Goal: Task Accomplishment & Management: Use online tool/utility

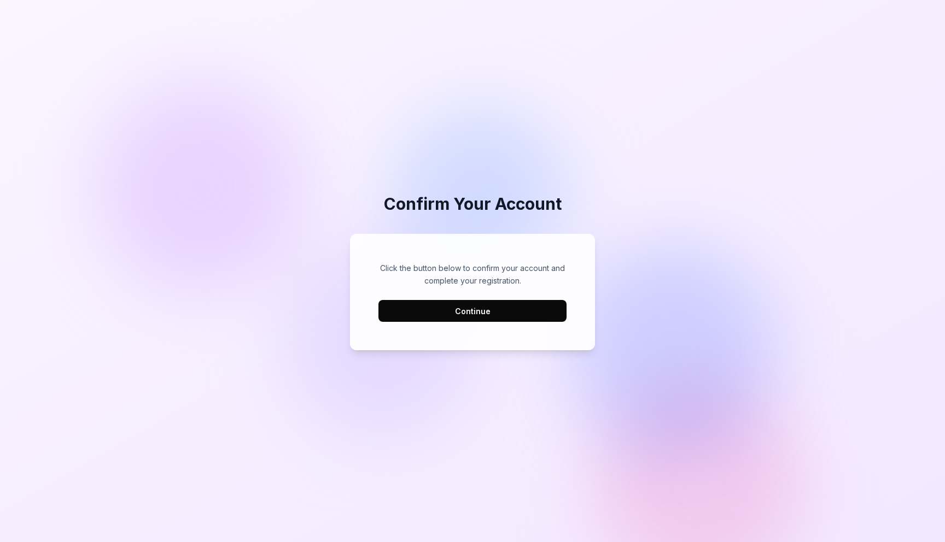
click at [477, 309] on button "Continue" at bounding box center [472, 311] width 188 height 22
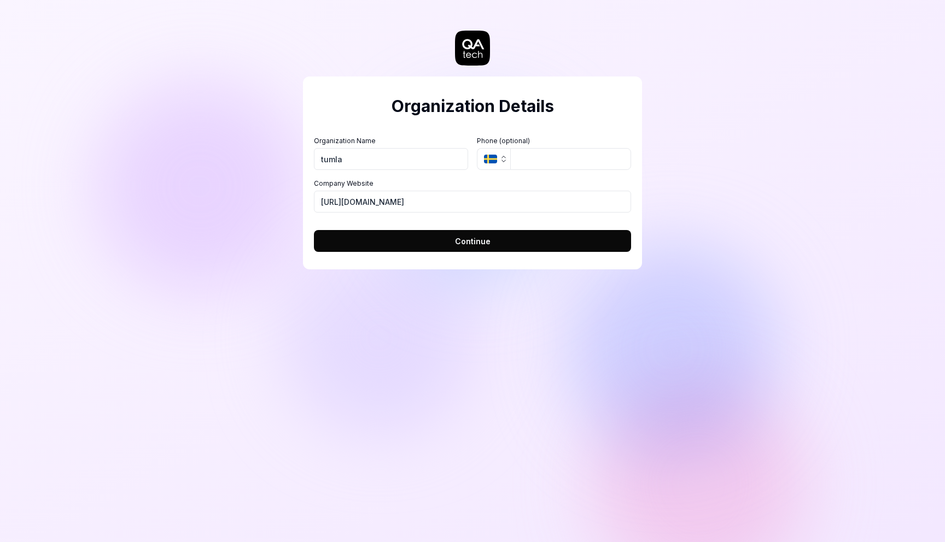
type input "tumla"
click at [539, 154] on input "tel" at bounding box center [570, 159] width 121 height 22
type input "[PHONE_NUMBER]"
click at [478, 241] on span "Continue" at bounding box center [473, 241] width 36 height 11
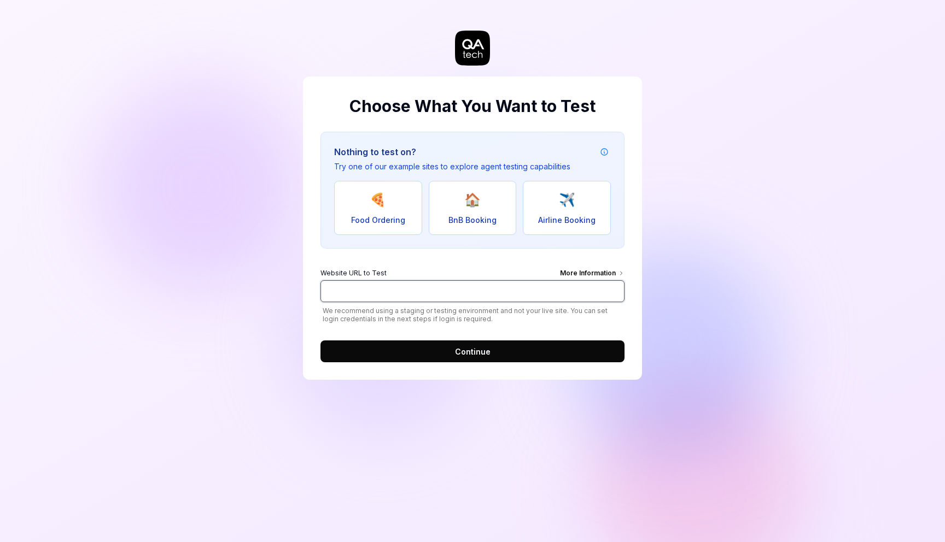
click at [435, 285] on input "Website URL to Test More Information" at bounding box center [472, 292] width 304 height 22
click at [356, 295] on input "[URL][DOMAIN_NAME]" at bounding box center [472, 292] width 304 height 22
type input "[URL][DOMAIN_NAME]"
click at [483, 349] on span "Continue" at bounding box center [473, 351] width 36 height 11
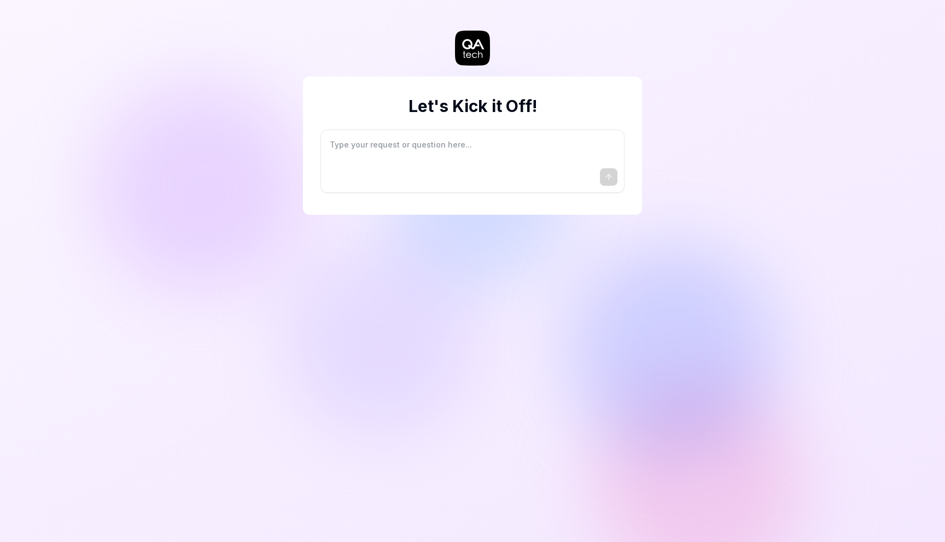
type textarea "*"
type textarea "I"
type textarea "*"
type textarea "I"
type textarea "*"
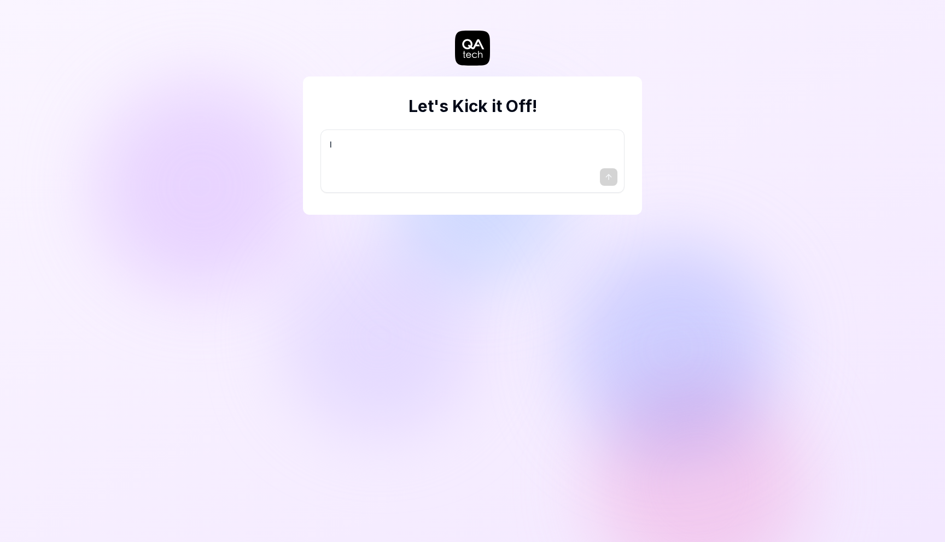
type textarea "I w"
type textarea "*"
type textarea "I wa"
type textarea "*"
type textarea "I wan"
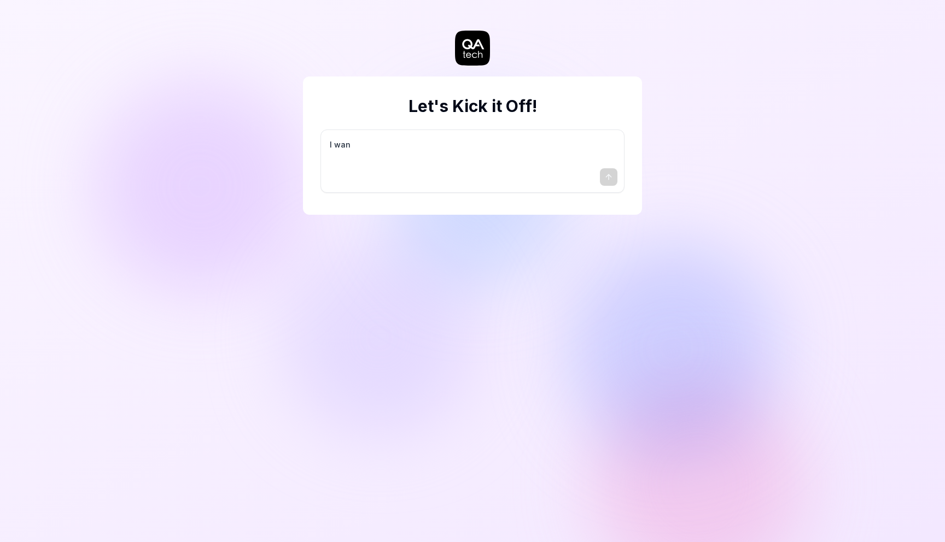
type textarea "*"
type textarea "I want"
type textarea "*"
type textarea "I want"
type textarea "*"
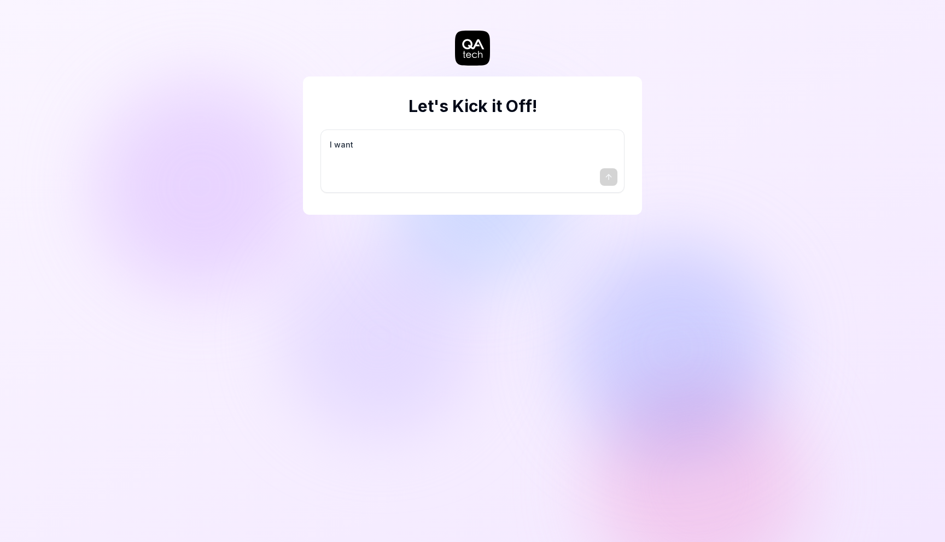
type textarea "I want a"
type textarea "*"
type textarea "I want a"
type textarea "*"
type textarea "I want a g"
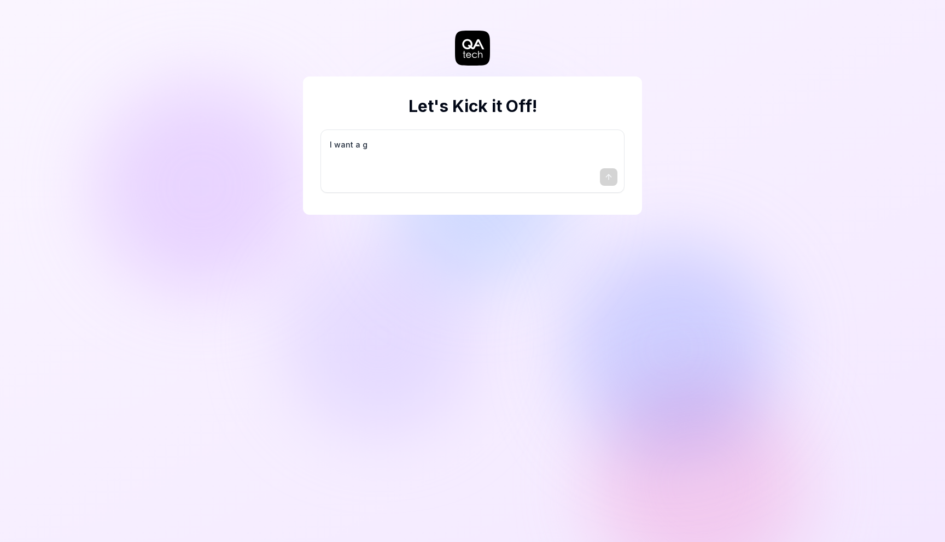
type textarea "*"
type textarea "I want a go"
type textarea "*"
type textarea "I want a goo"
type textarea "*"
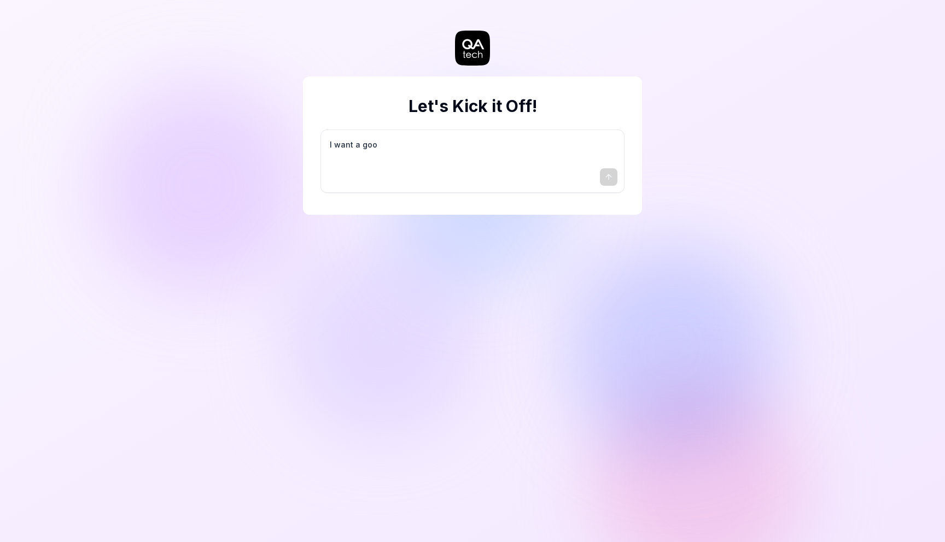
type textarea "I want a good"
type textarea "*"
type textarea "I want a good"
type textarea "*"
type textarea "I want a good t"
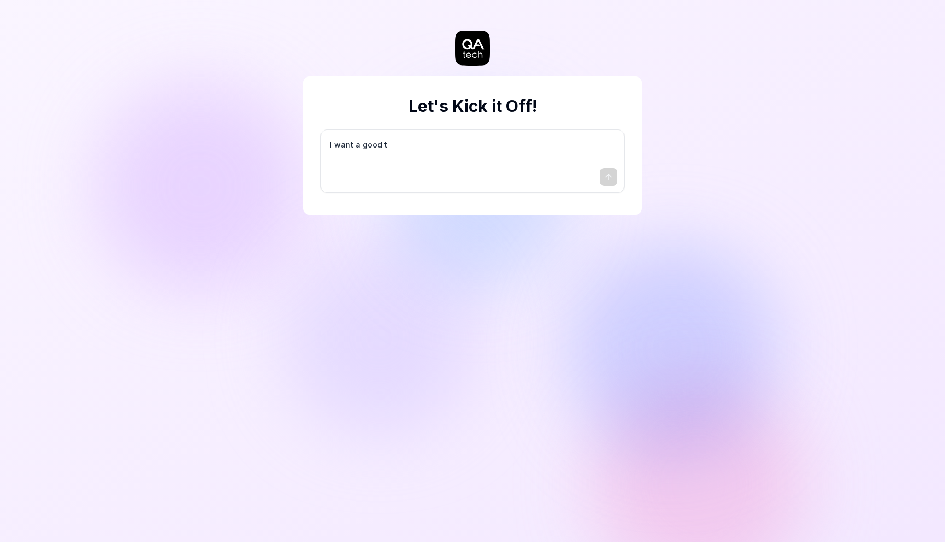
type textarea "*"
type textarea "I want a good te"
type textarea "*"
type textarea "I want a good tes"
type textarea "*"
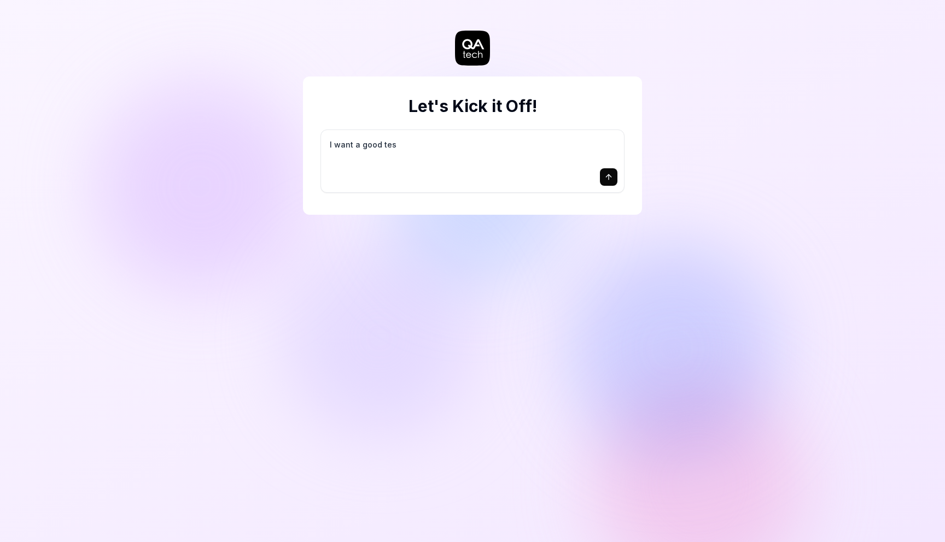
type textarea "I want a good test"
type textarea "*"
type textarea "I want a good test"
type textarea "*"
type textarea "I want a good test s"
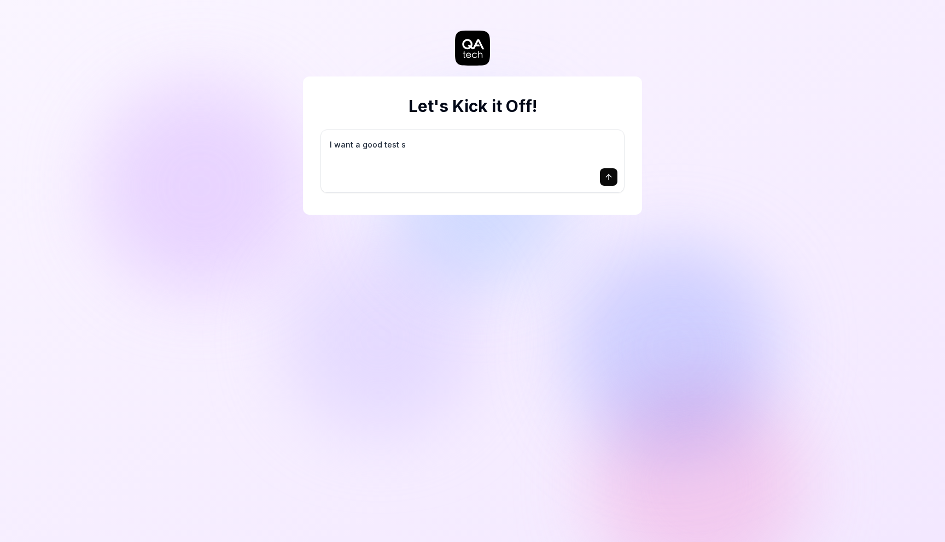
type textarea "*"
type textarea "I want a good test se"
type textarea "*"
type textarea "I want a good test set"
type textarea "*"
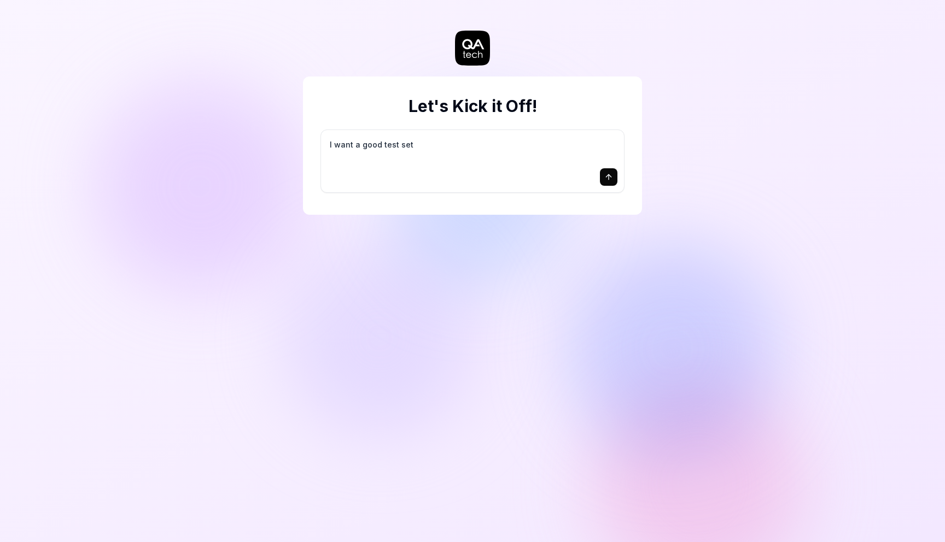
type textarea "I want a good test setu"
type textarea "*"
type textarea "I want a good test setup"
type textarea "*"
type textarea "I want a good test setup"
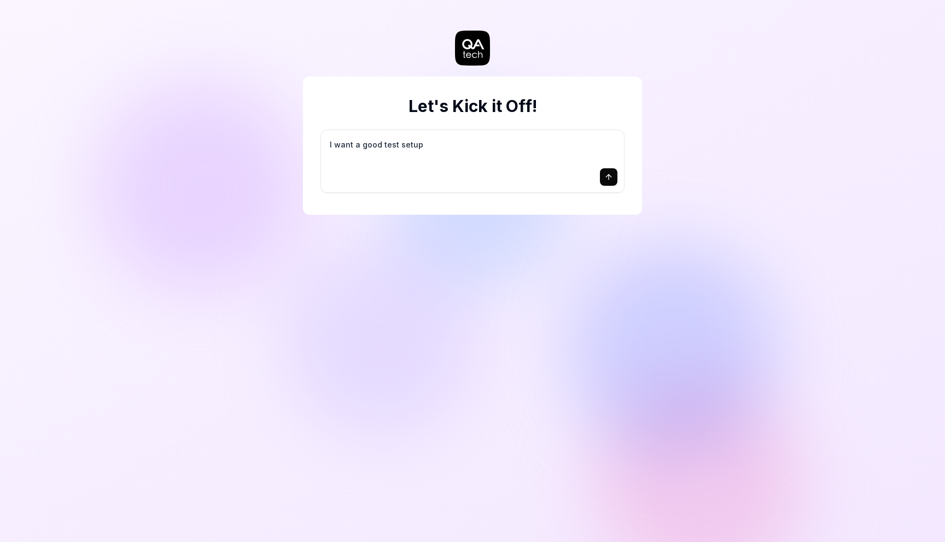
type textarea "*"
type textarea "I want a good test setup f"
type textarea "*"
type textarea "I want a good test setup fo"
type textarea "*"
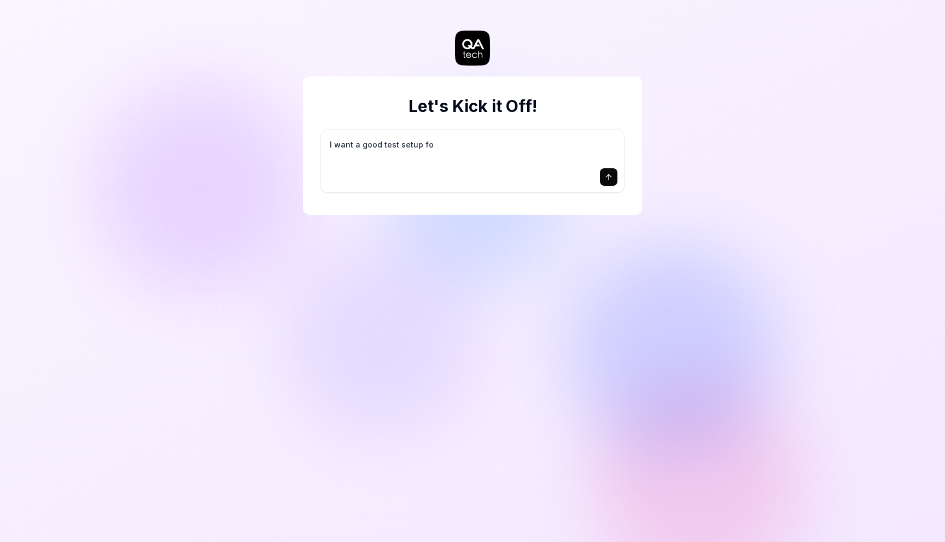
type textarea "I want a good test setup for"
type textarea "*"
type textarea "I want a good test setup for"
type textarea "*"
type textarea "I want a good test setup for m"
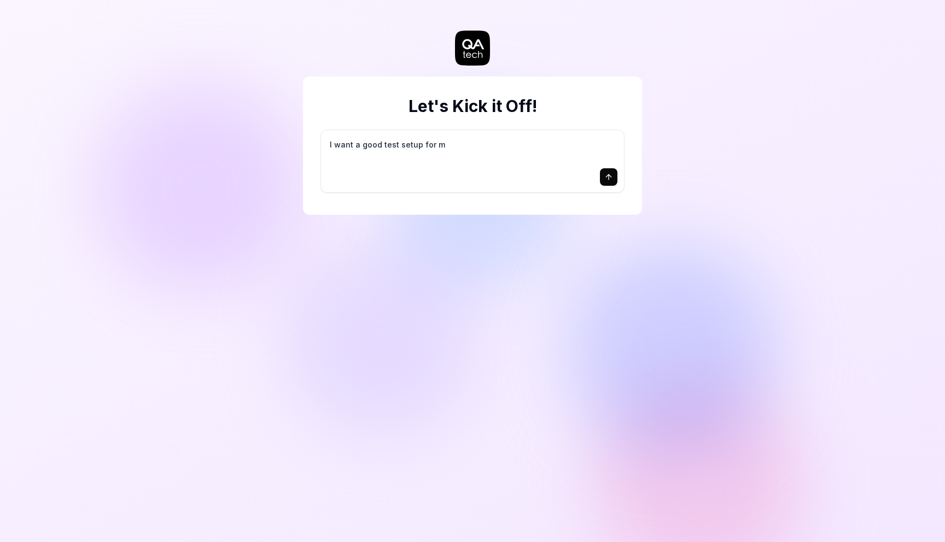
type textarea "*"
type textarea "I want a good test setup for my"
type textarea "*"
type textarea "I want a good test setup for my"
type textarea "*"
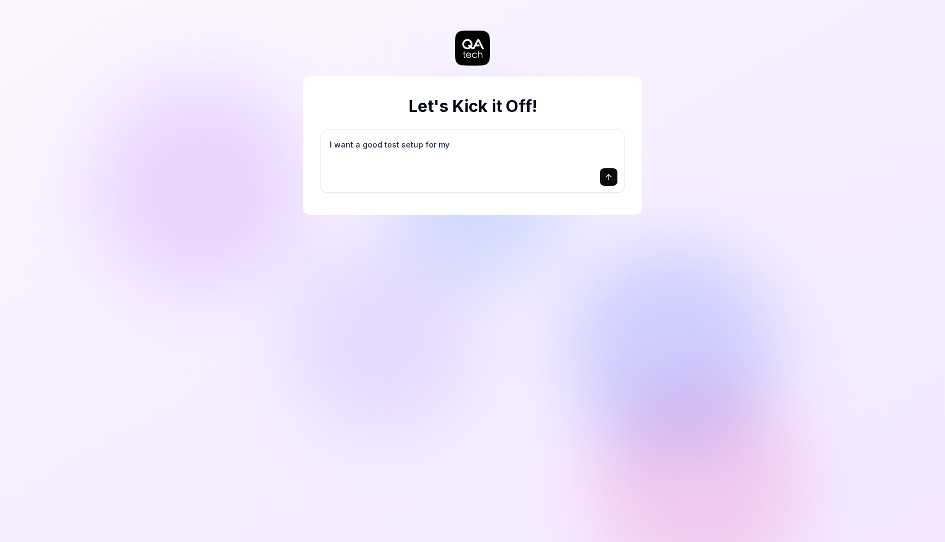
type textarea "I want a good test setup for my s"
type textarea "*"
type textarea "I want a good test setup for my si"
type textarea "*"
type textarea "I want a good test setup for my sit"
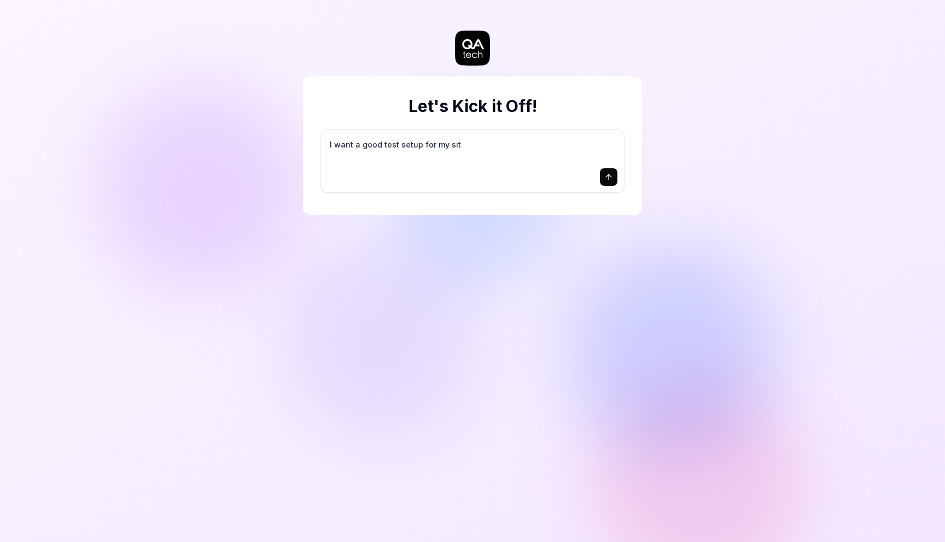
type textarea "*"
type textarea "I want a good test setup for my site"
type textarea "*"
type textarea "I want a good test setup for my site"
type textarea "*"
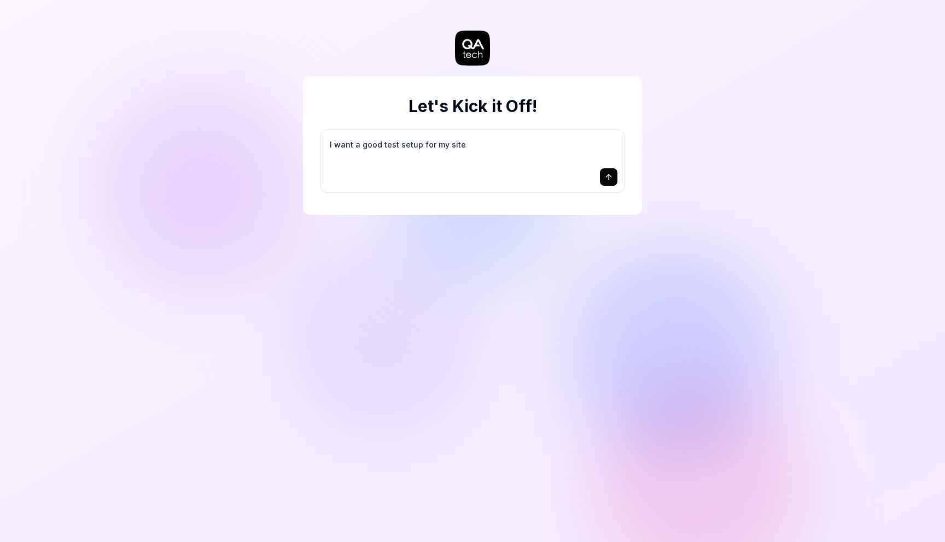
type textarea "I want a good test setup for my site -"
type textarea "*"
type textarea "I want a good test setup for my site -"
type textarea "*"
type textarea "I want a good test setup for my site - h"
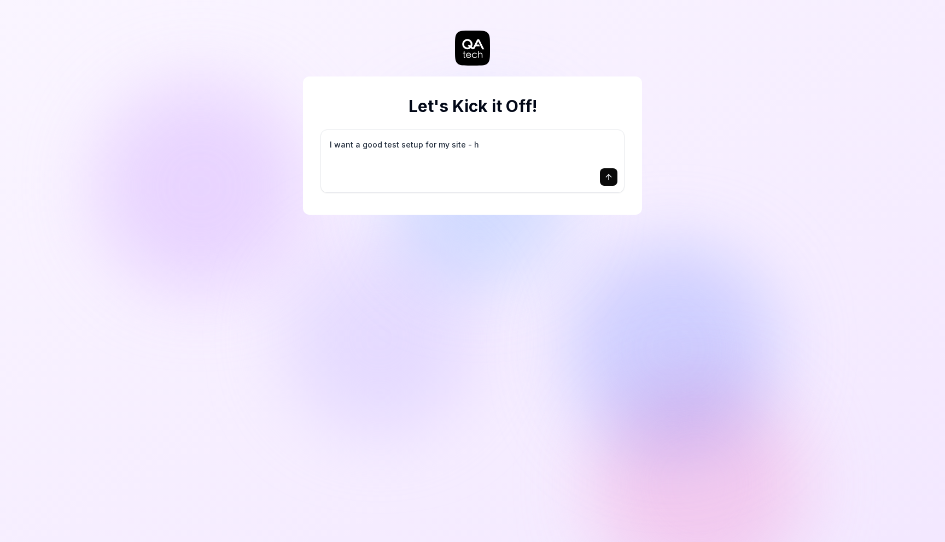
type textarea "*"
type textarea "I want a good test setup for my site - he"
type textarea "*"
type textarea "I want a good test setup for my site - hel"
type textarea "*"
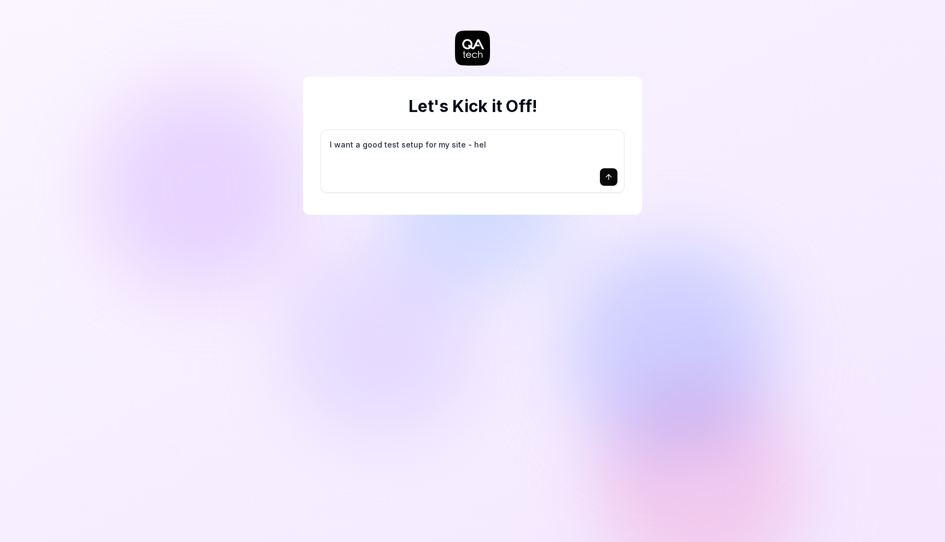
type textarea "I want a good test setup for my site - help"
type textarea "*"
type textarea "I want a good test setup for my site - help"
type textarea "*"
type textarea "I want a good test setup for my site - help m"
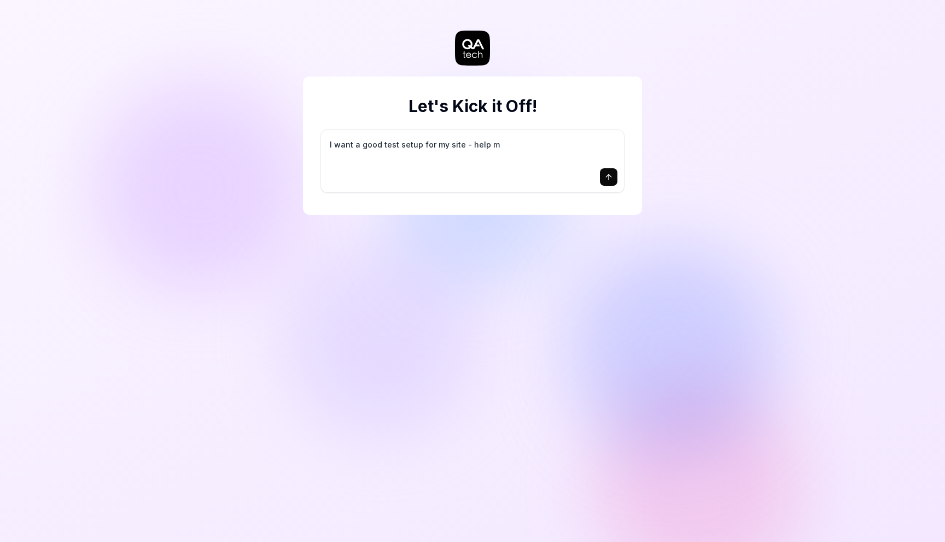
type textarea "*"
type textarea "I want a good test setup for my site - help me"
type textarea "*"
type textarea "I want a good test setup for my site - help me"
type textarea "*"
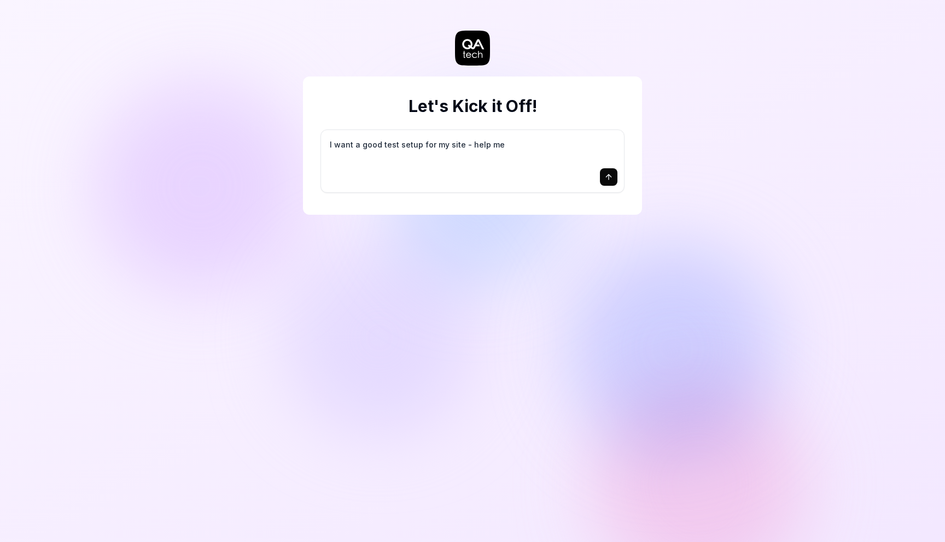
type textarea "I want a good test setup for my site - help me c"
type textarea "*"
type textarea "I want a good test setup for my site - help me cr"
type textarea "*"
type textarea "I want a good test setup for my site - help me cre"
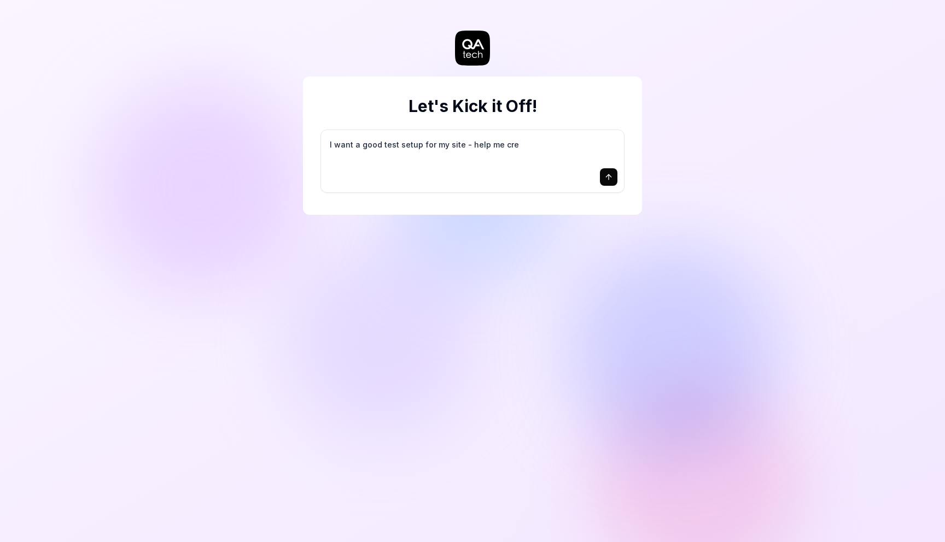
type textarea "*"
type textarea "I want a good test setup for my site - help me crea"
type textarea "*"
type textarea "I want a good test setup for my site - help me creat"
type textarea "*"
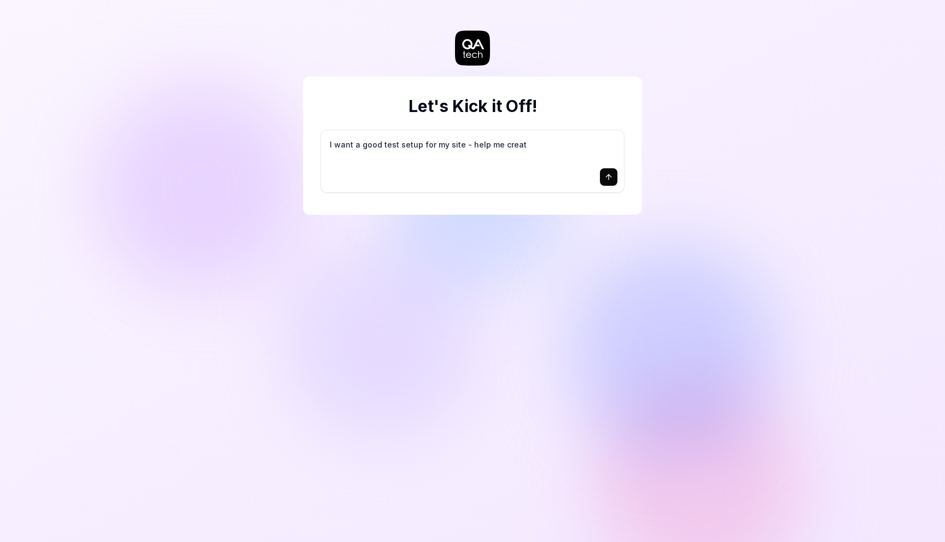
type textarea "I want a good test setup for my site - help me create"
type textarea "*"
type textarea "I want a good test setup for my site - help me create"
type textarea "*"
type textarea "I want a good test setup for my site - help me create t"
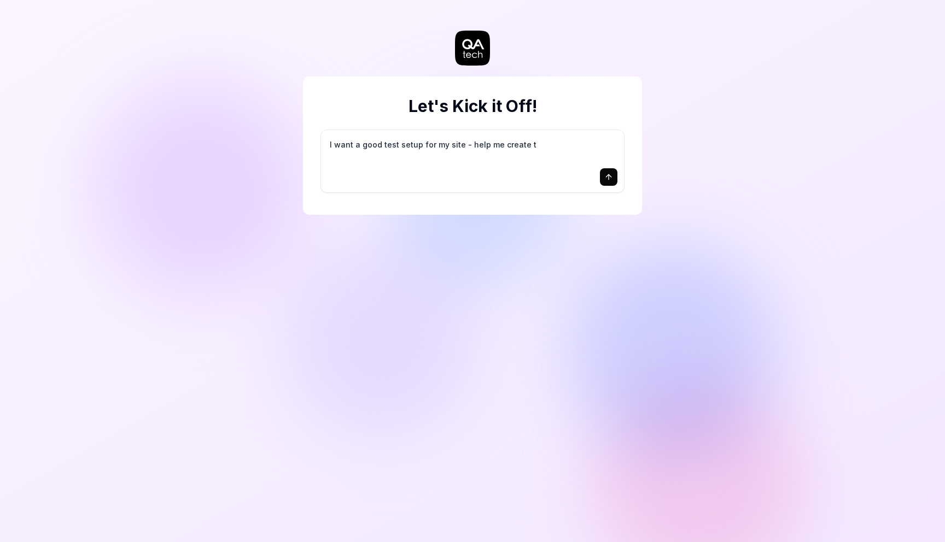
type textarea "*"
type textarea "I want a good test setup for my site - help me create th"
type textarea "*"
type textarea "I want a good test setup for my site - help me create the"
type textarea "*"
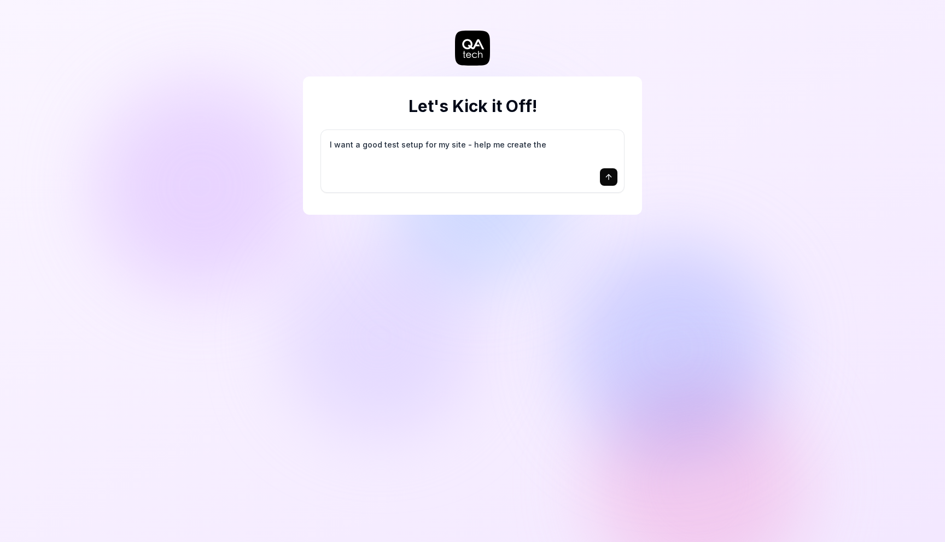
type textarea "I want a good test setup for my site - help me create the"
type textarea "*"
type textarea "I want a good test setup for my site - help me create the f"
type textarea "*"
type textarea "I want a good test setup for my site - help me create the fi"
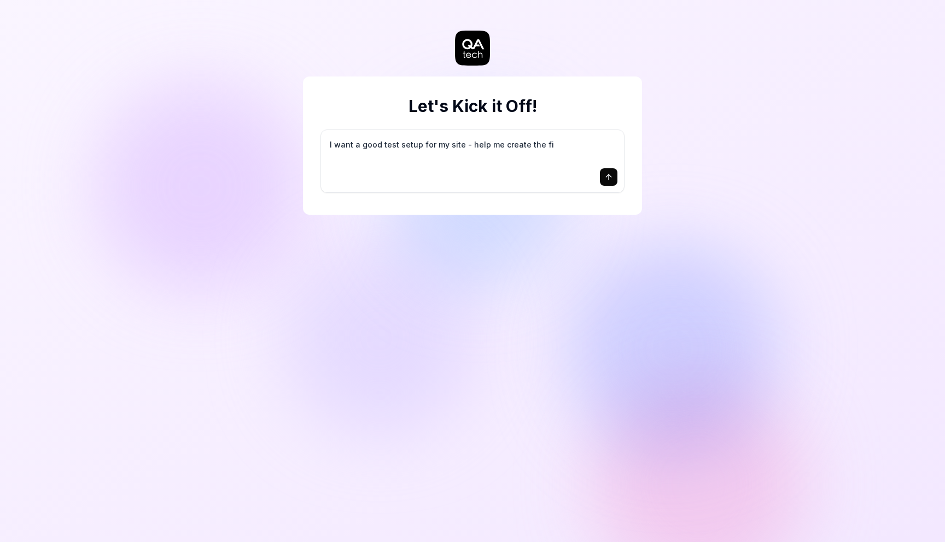
type textarea "*"
type textarea "I want a good test setup for my site - help me create the fir"
type textarea "*"
type textarea "I want a good test setup for my site - help me create the firs"
type textarea "*"
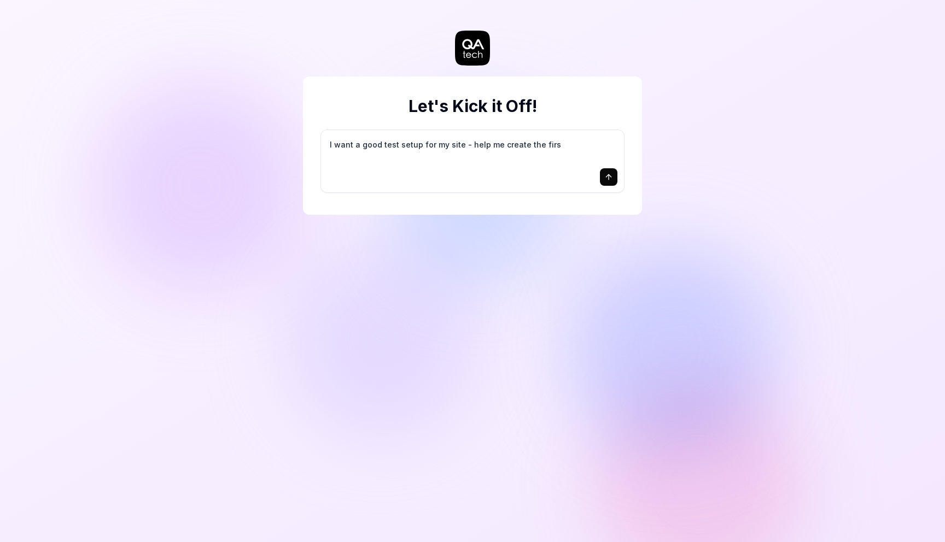
type textarea "I want a good test setup for my site - help me create the first"
type textarea "*"
type textarea "I want a good test setup for my site - help me create the first"
type textarea "*"
type textarea "I want a good test setup for my site - help me create the first 3"
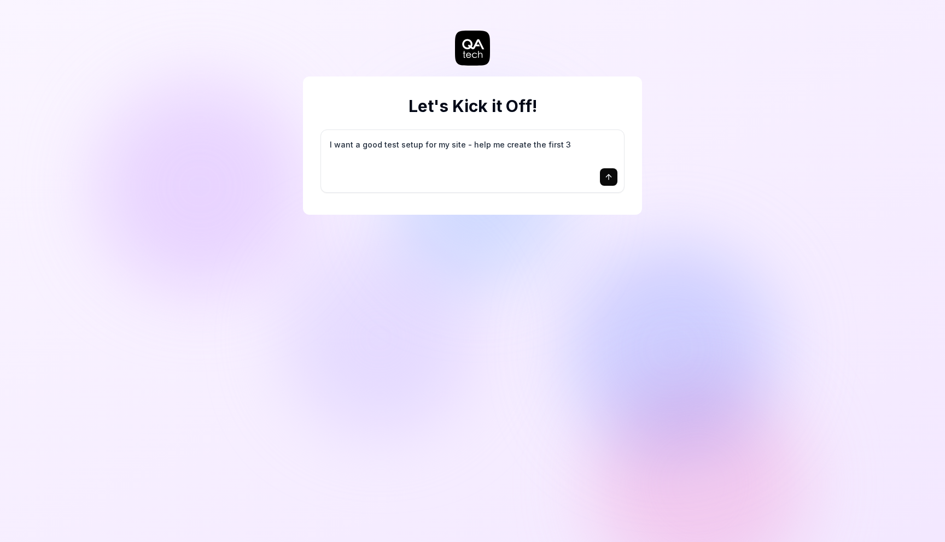
type textarea "*"
type textarea "I want a good test setup for my site - help me create the first 3-"
type textarea "*"
type textarea "I want a good test setup for my site - help me create the first 3-5"
type textarea "*"
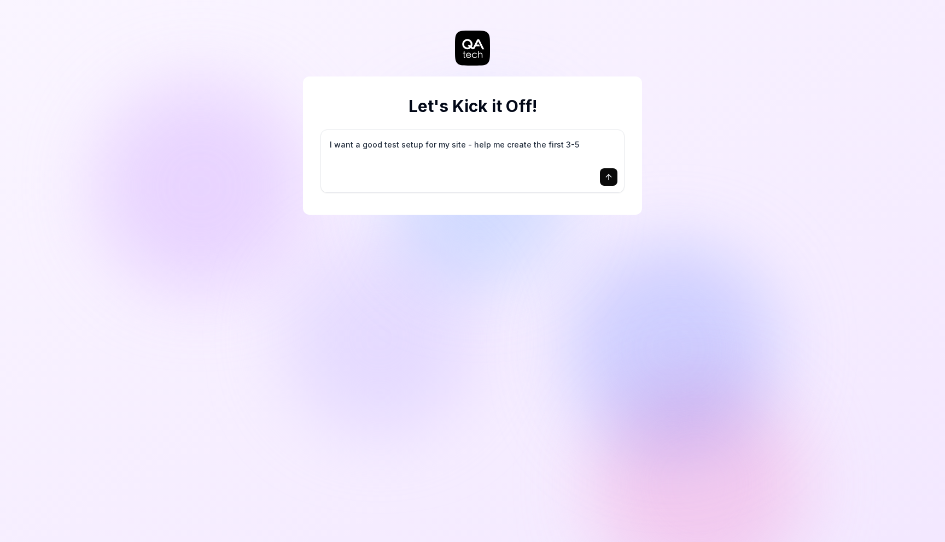
type textarea "I want a good test setup for my site - help me create the first 3-5"
type textarea "*"
type textarea "I want a good test setup for my site - help me create the first 3-5 t"
type textarea "*"
type textarea "I want a good test setup for my site - help me create the first 3-5 te"
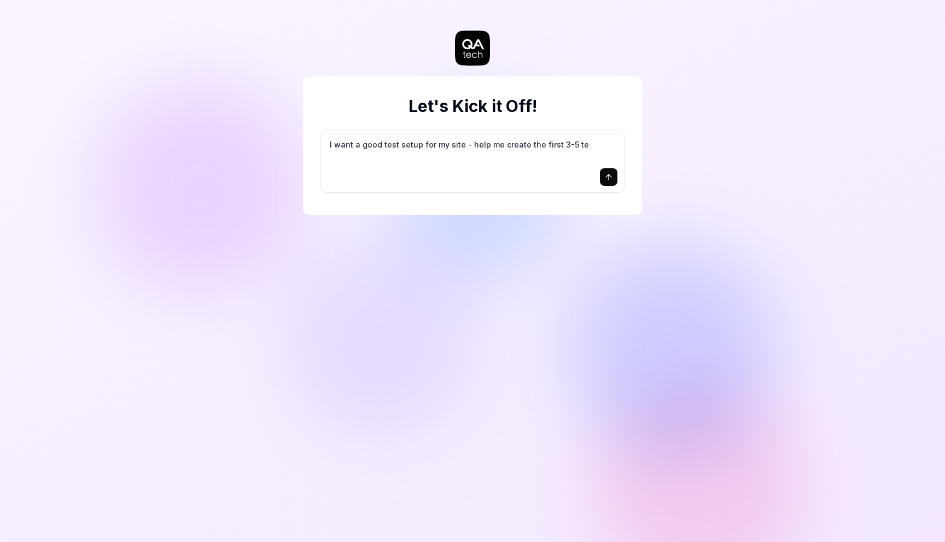
type textarea "*"
type textarea "I want a good test setup for my site - help me create the first 3-5 tes"
type textarea "*"
type textarea "I want a good test setup for my site - help me create the first 3-5 test"
type textarea "*"
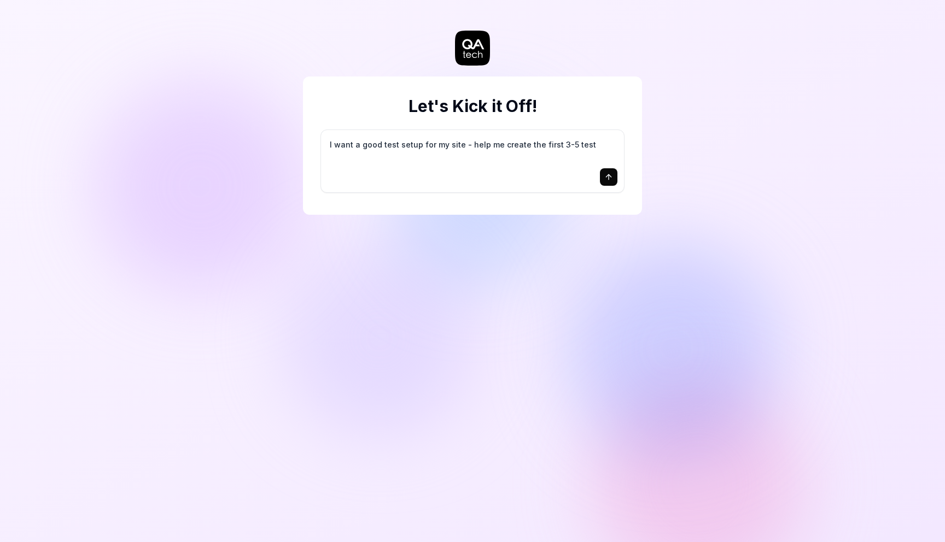
type textarea "I want a good test setup for my site - help me create the first 3-5 test"
type textarea "*"
type textarea "I want a good test setup for my site - help me create the first 3-5 test c"
type textarea "*"
type textarea "I want a good test setup for my site - help me create the first 3-5 test ca"
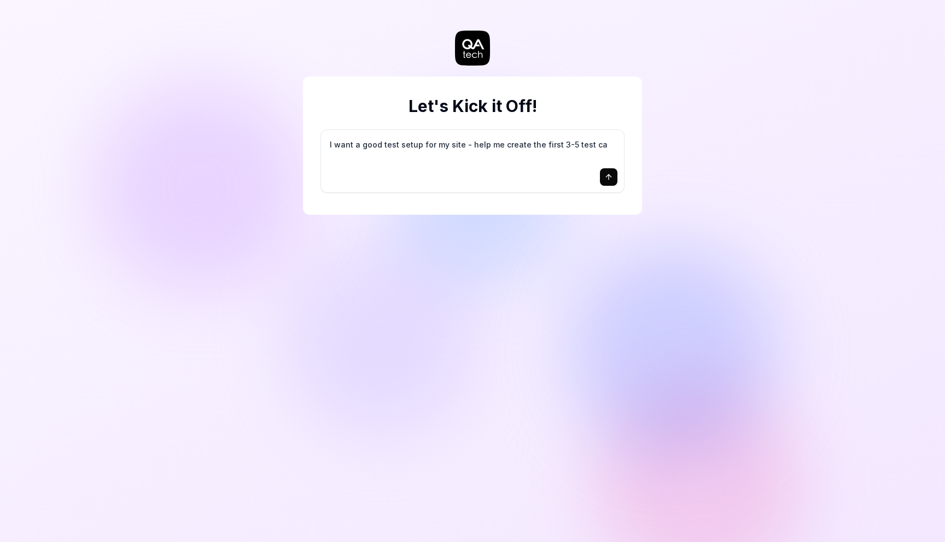
type textarea "*"
type textarea "I want a good test setup for my site - help me create the first 3-5 test cas"
type textarea "*"
type textarea "I want a good test setup for my site - help me create the first 3-5 test case"
type textarea "*"
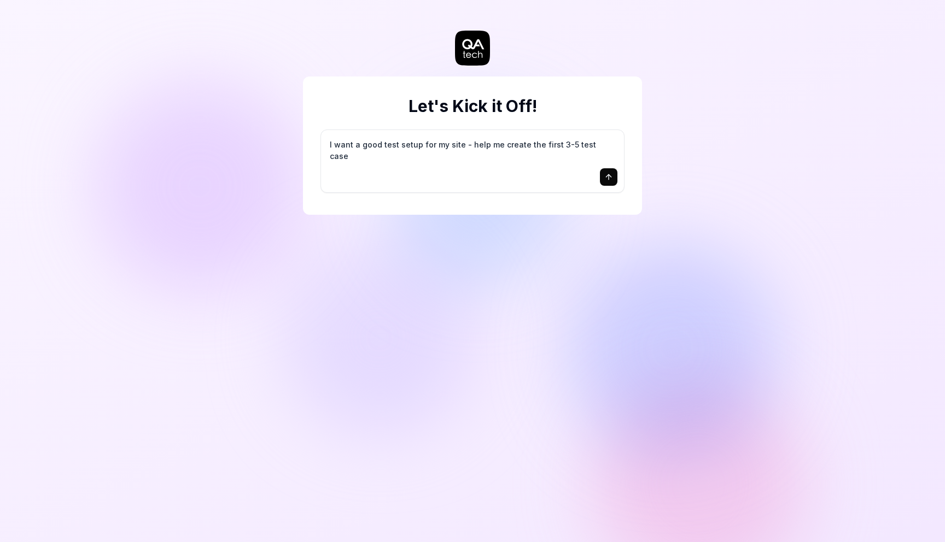
type textarea "I want a good test setup for my site - help me create the first 3-5 test cases"
click at [611, 175] on icon "submit" at bounding box center [608, 177] width 9 height 9
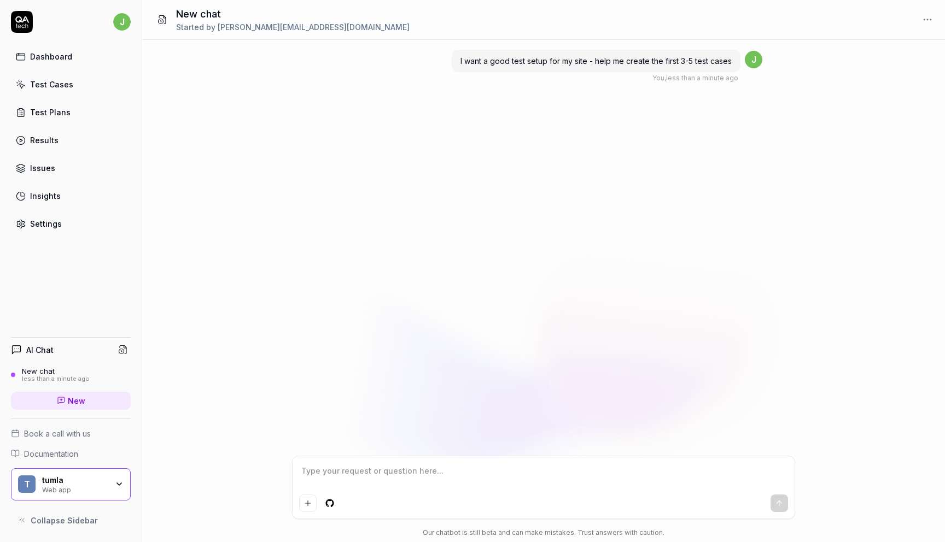
click at [335, 476] on textarea at bounding box center [543, 476] width 489 height 27
type textarea "*"
type textarea "t"
type textarea "*"
type textarea "te"
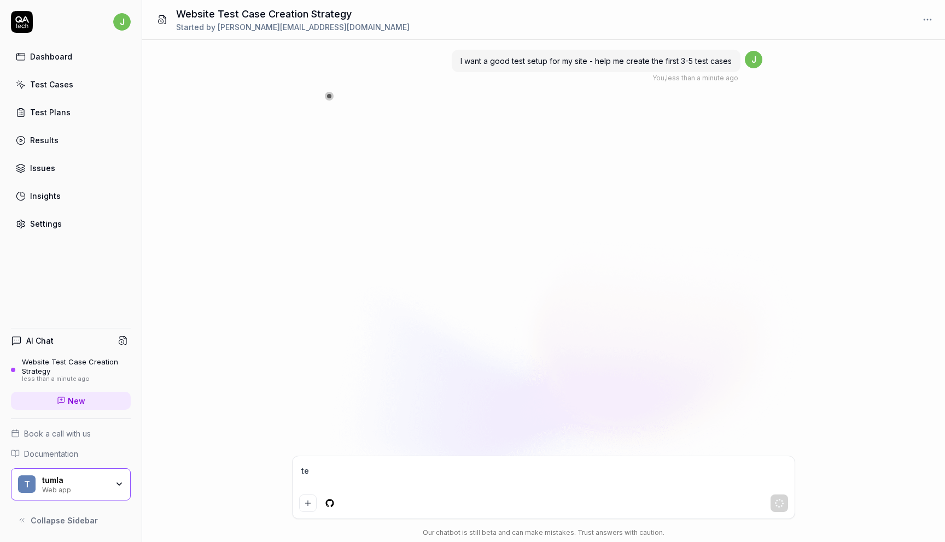
type textarea "*"
type textarea "tes"
type textarea "*"
type textarea "test"
type textarea "*"
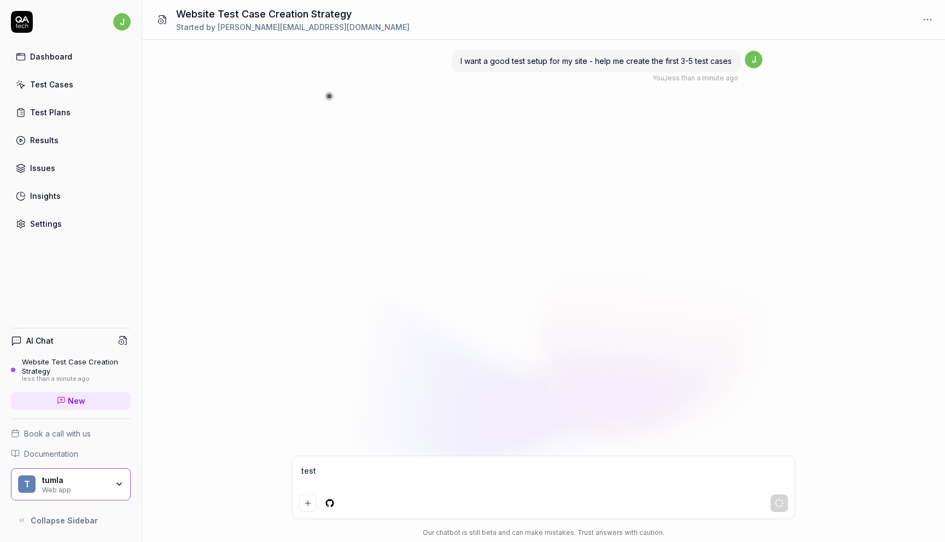
type textarea "tes"
type textarea "*"
type textarea "te"
type textarea "*"
type textarea "t"
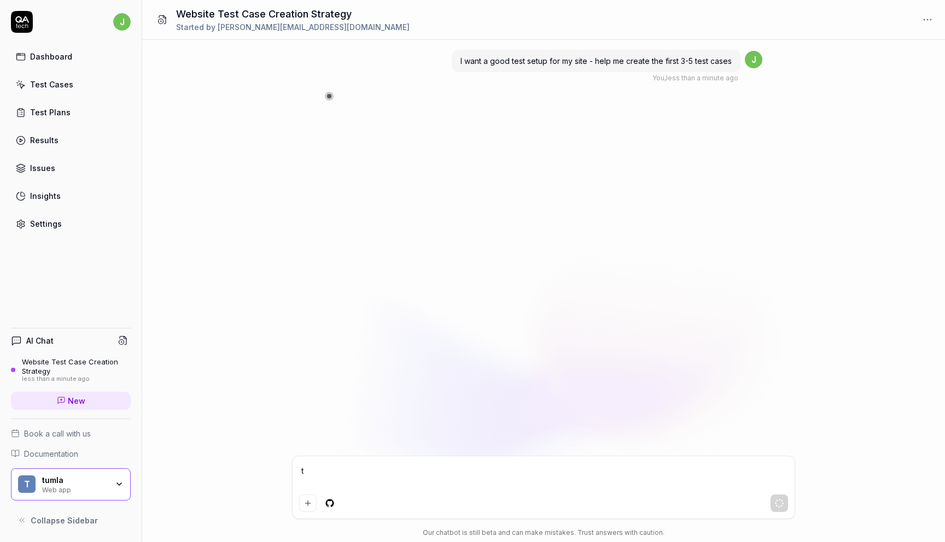
type textarea "*"
type textarea "iD6iFeY4ZHm83zpzWewb"
type textarea "*"
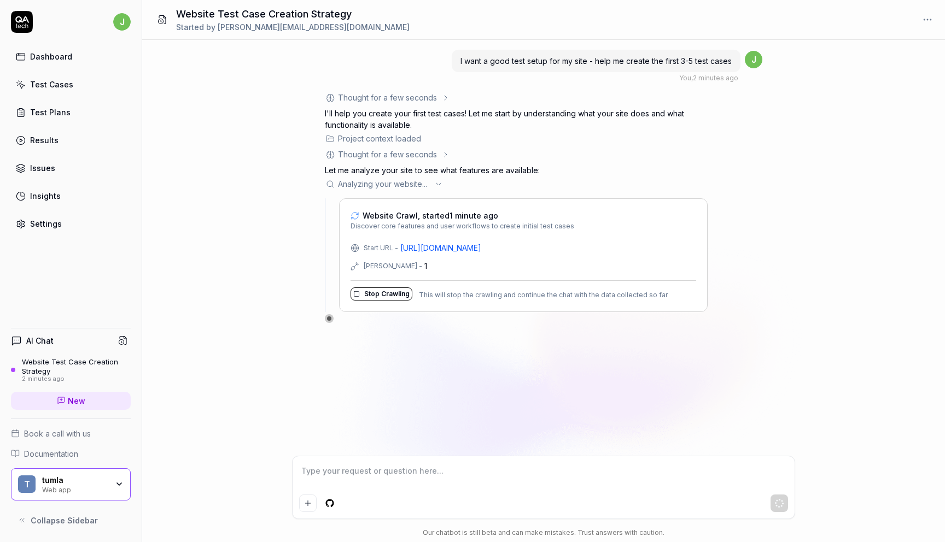
paste textarea "[URL][DOMAIN_NAME]"
type textarea "*"
type textarea "[URL][DOMAIN_NAME]"
type textarea "*"
type textarea "[URL][DOMAIN_NAME] i"
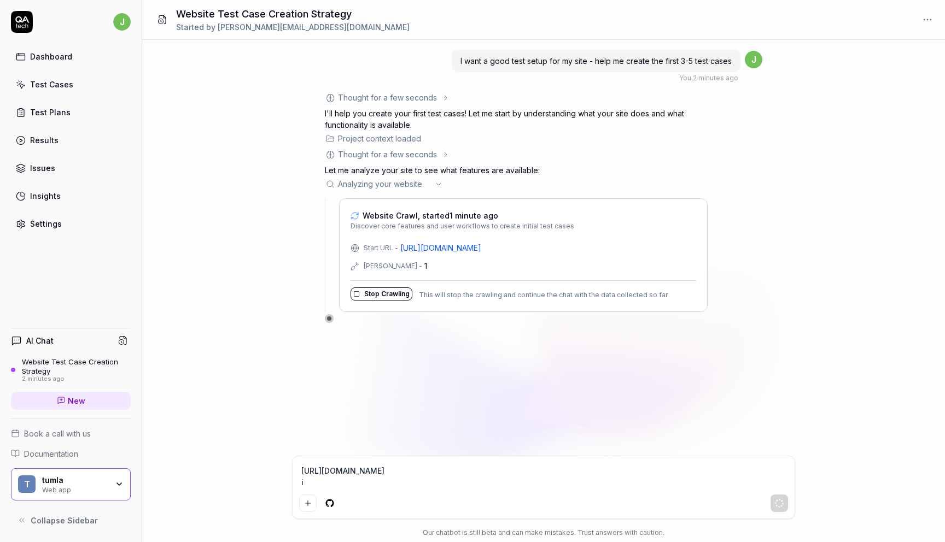
type textarea "*"
type textarea "[URL][DOMAIN_NAME] is"
type textarea "*"
type textarea "[URL][DOMAIN_NAME] is"
type textarea "*"
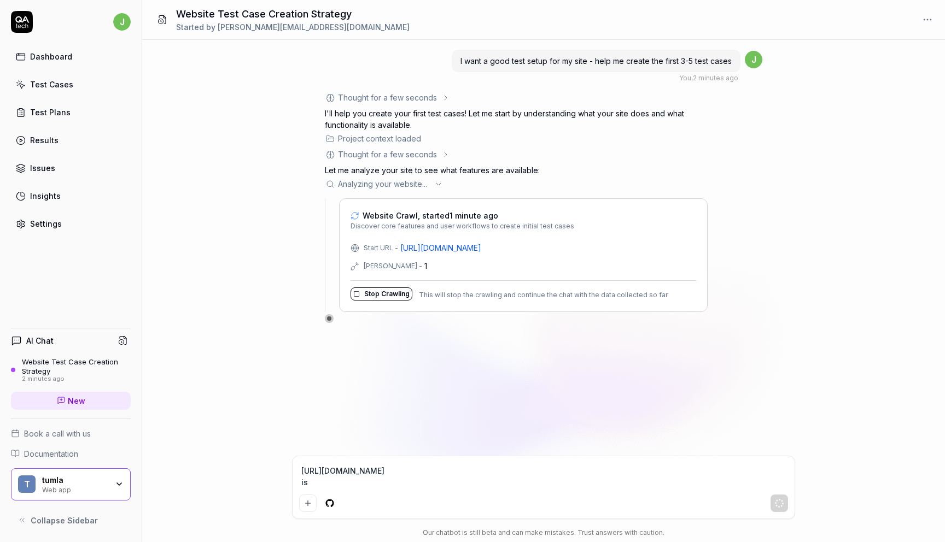
type textarea "[URL][DOMAIN_NAME] is a"
type textarea "*"
type textarea "[URL][DOMAIN_NAME] is"
type textarea "*"
type textarea "[URL][DOMAIN_NAME] is"
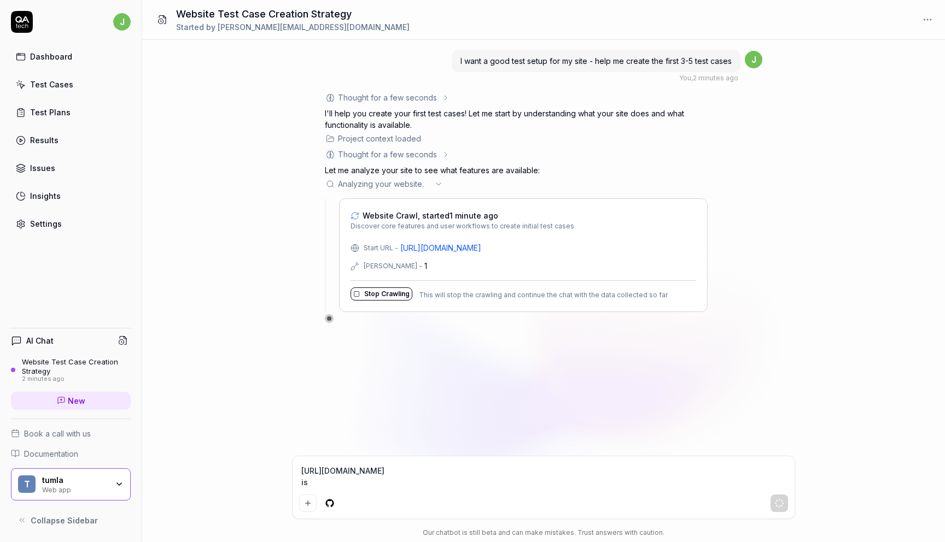
type textarea "*"
type textarea "[URL][DOMAIN_NAME] i"
type textarea "*"
type textarea "[URL][DOMAIN_NAME]"
type textarea "*"
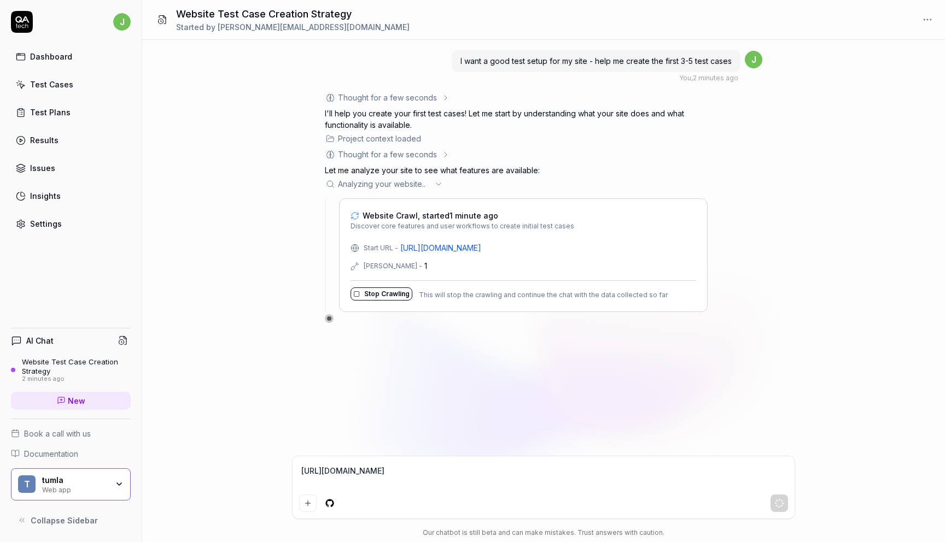
type textarea "[URL][DOMAIN_NAME] ä"
type textarea "*"
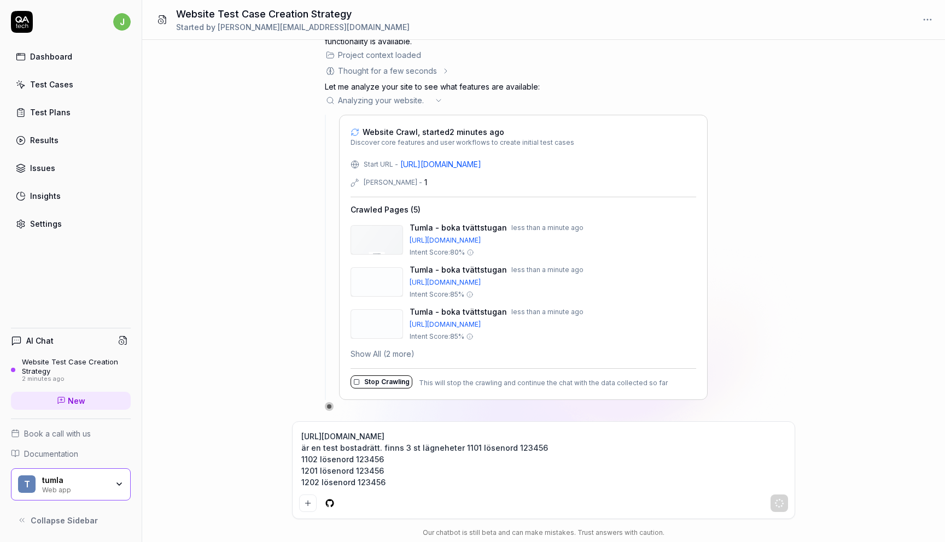
scroll to position [55, 0]
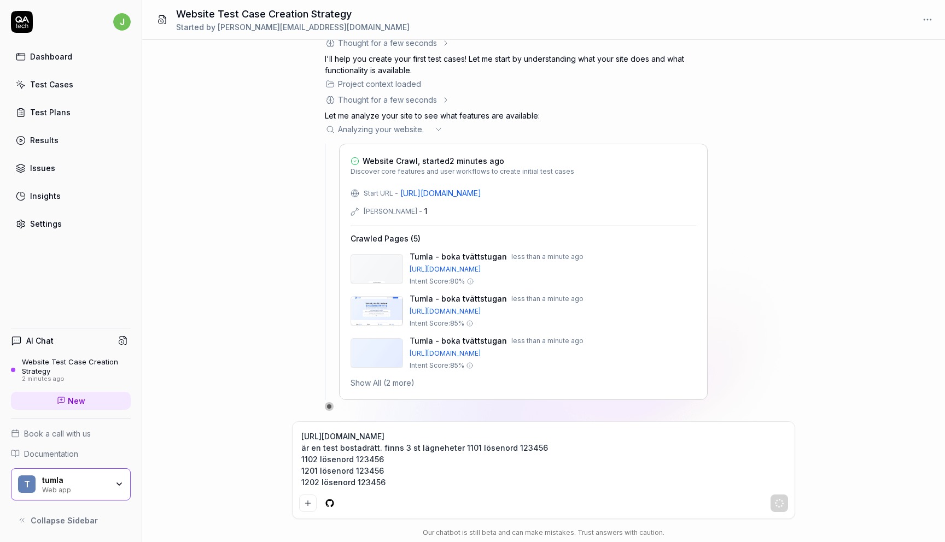
click at [404, 447] on textarea "[URL][DOMAIN_NAME] är en test bostadrätt. finns 3 st lägneheter 1101 lösenord 1…" at bounding box center [543, 460] width 489 height 62
click at [393, 477] on textarea "[URL][DOMAIN_NAME] är en test bostadrätt. finns 4 st lägneheter 1101 lösenord 1…" at bounding box center [543, 460] width 489 height 62
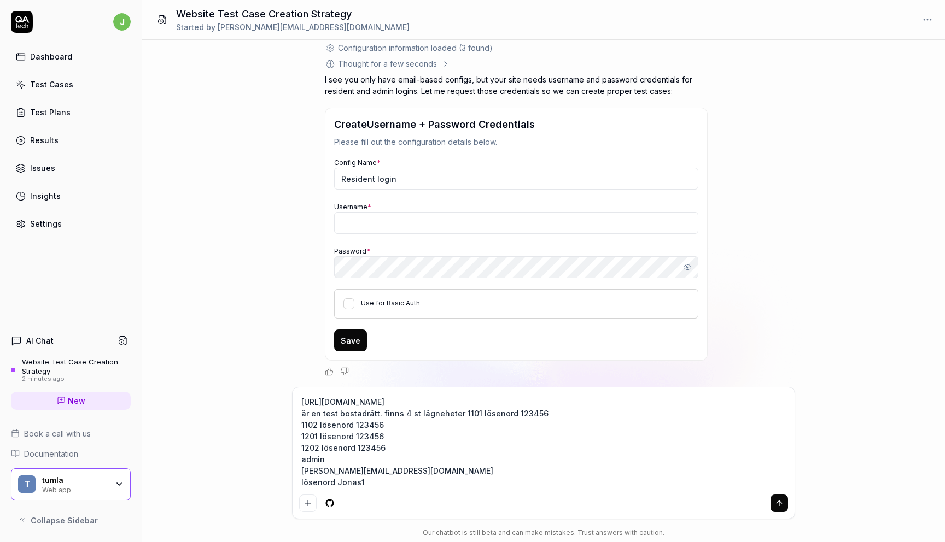
scroll to position [284, 0]
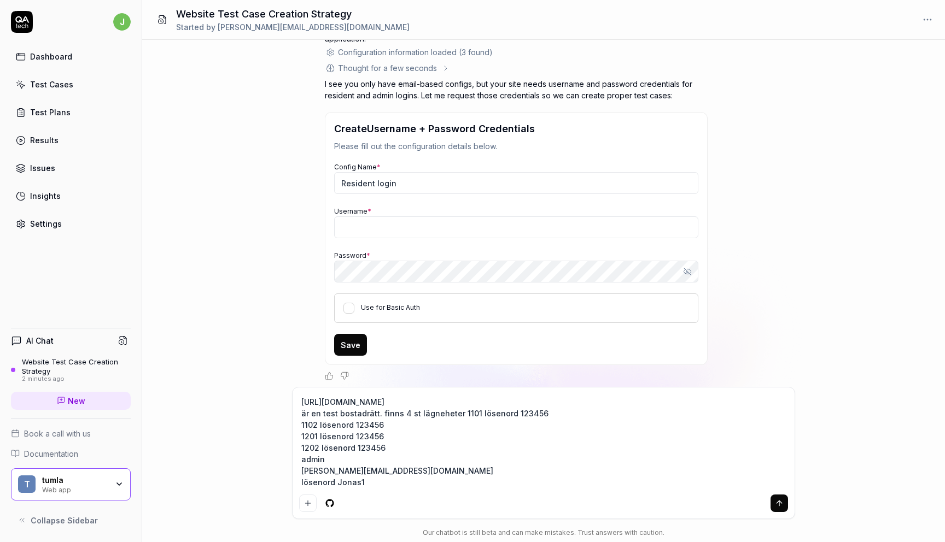
click at [461, 413] on textarea "[URL][DOMAIN_NAME] är en test bostadrätt. finns 4 st lägneheter 1101 lösenord 1…" at bounding box center [543, 442] width 489 height 96
click at [357, 236] on input "Username *" at bounding box center [516, 228] width 364 height 22
paste input "1101"
click at [523, 412] on textarea "[URL][DOMAIN_NAME] är en test bostadrätt. finns 4 st lägneheter 1101 lösenord 1…" at bounding box center [543, 442] width 489 height 96
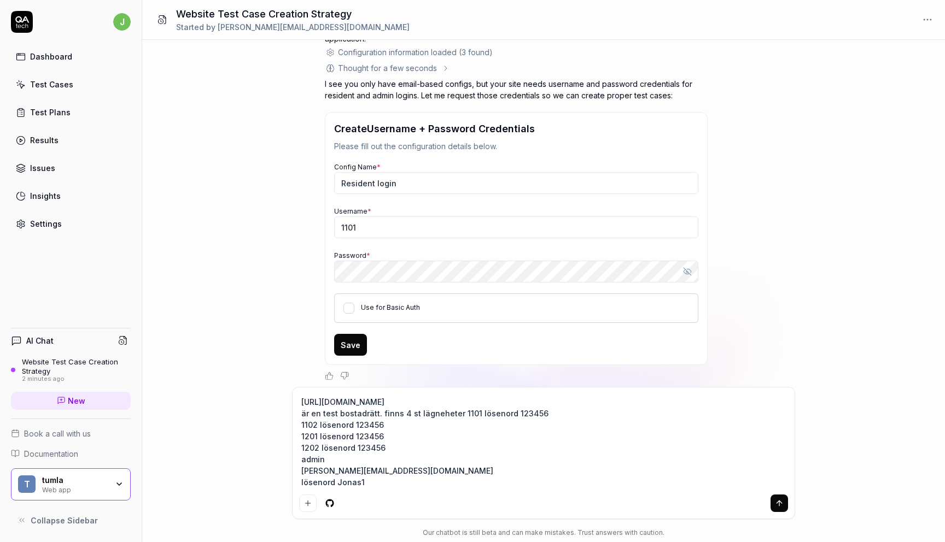
click at [523, 412] on textarea "[URL][DOMAIN_NAME] är en test bostadrätt. finns 4 st lägneheter 1101 lösenord 1…" at bounding box center [543, 442] width 489 height 96
click at [352, 345] on button "Save" at bounding box center [350, 345] width 33 height 22
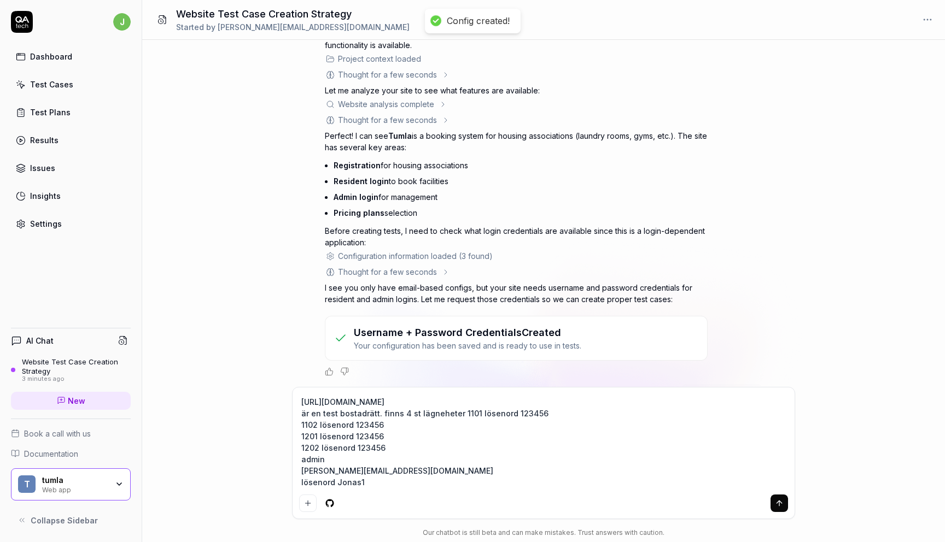
scroll to position [108, 0]
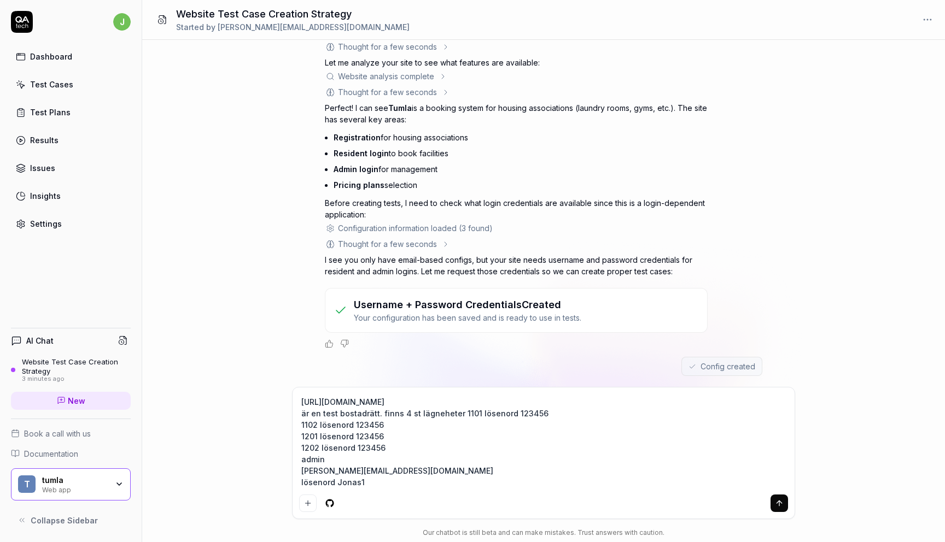
click at [401, 454] on textarea "[URL][DOMAIN_NAME] är en test bostadrätt. finns 4 st lägneheter 1101 lösenord 1…" at bounding box center [543, 442] width 489 height 96
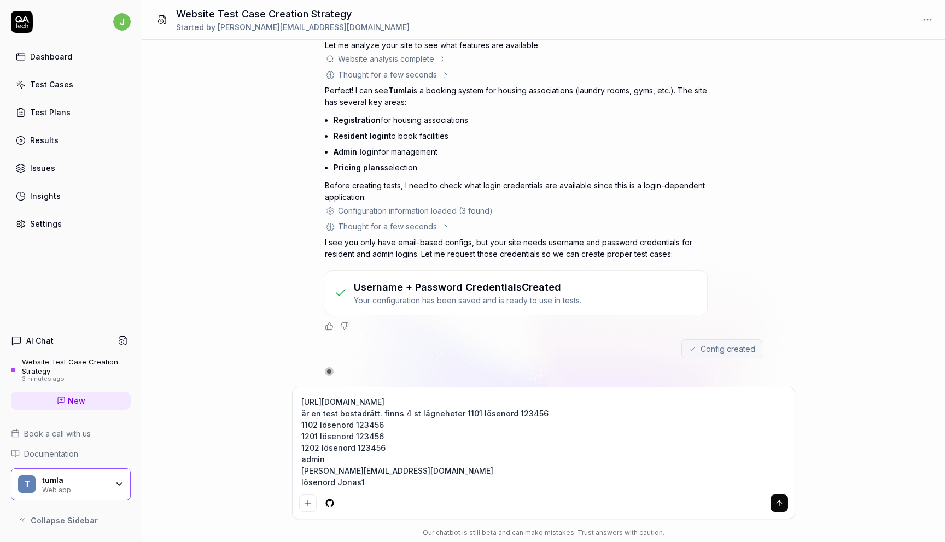
click at [359, 478] on textarea "[URL][DOMAIN_NAME] är en test bostadrätt. finns 4 st lägneheter 1101 lösenord 1…" at bounding box center [543, 442] width 489 height 96
click at [772, 500] on button "submit" at bounding box center [778, 503] width 17 height 17
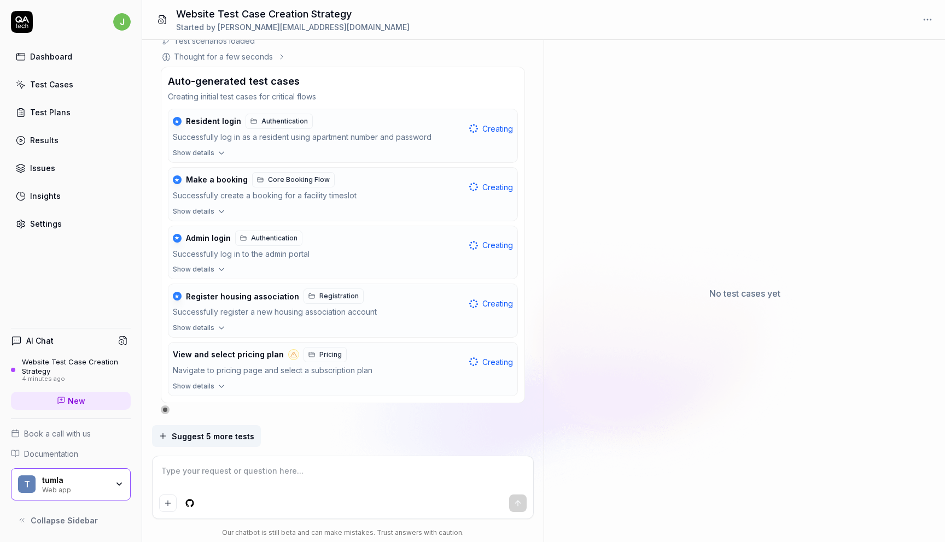
scroll to position [1205, 0]
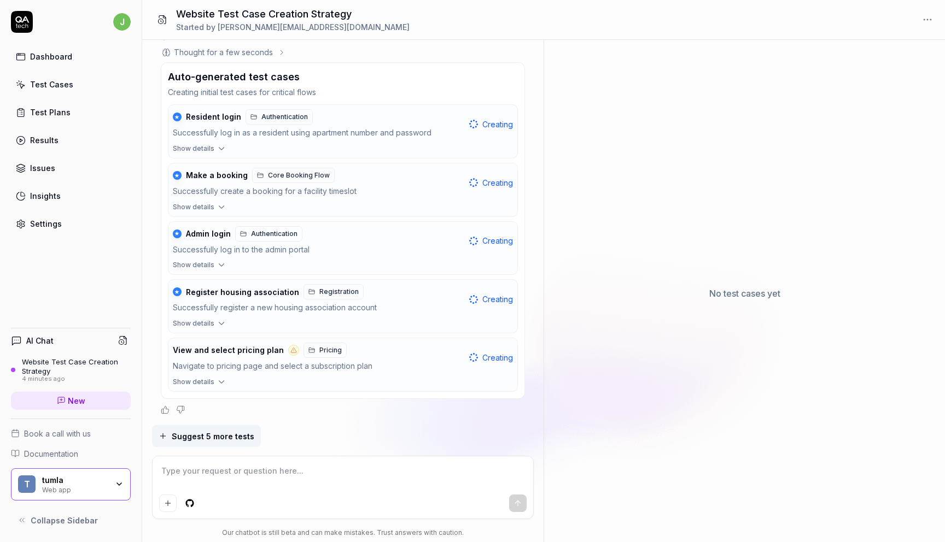
click at [212, 383] on button "Show details" at bounding box center [342, 384] width 349 height 14
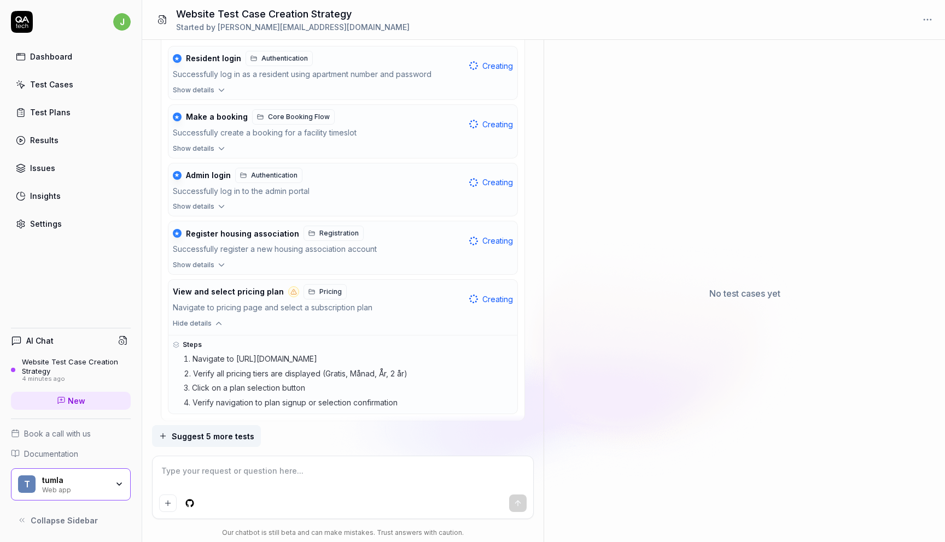
scroll to position [1286, 0]
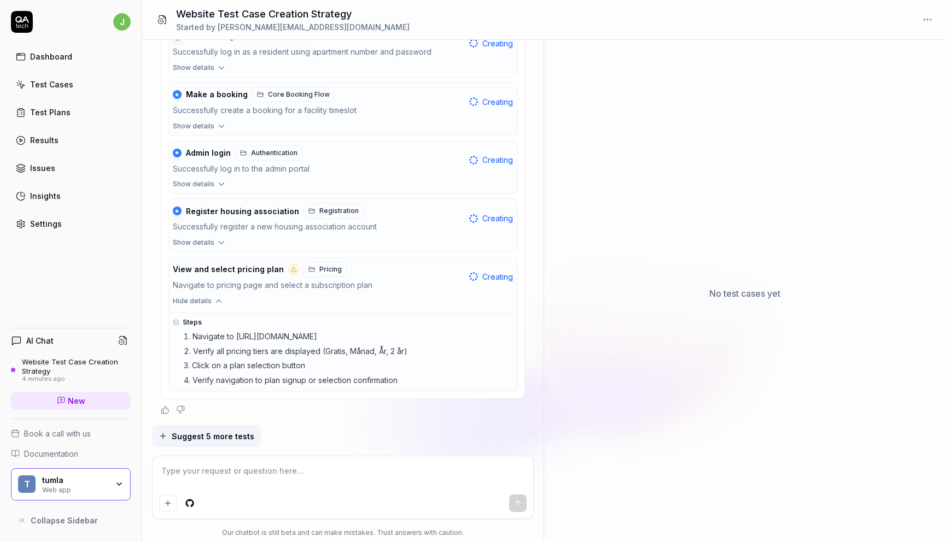
click at [489, 274] on span "Creating" at bounding box center [497, 276] width 31 height 11
click at [205, 478] on textarea at bounding box center [342, 476] width 367 height 27
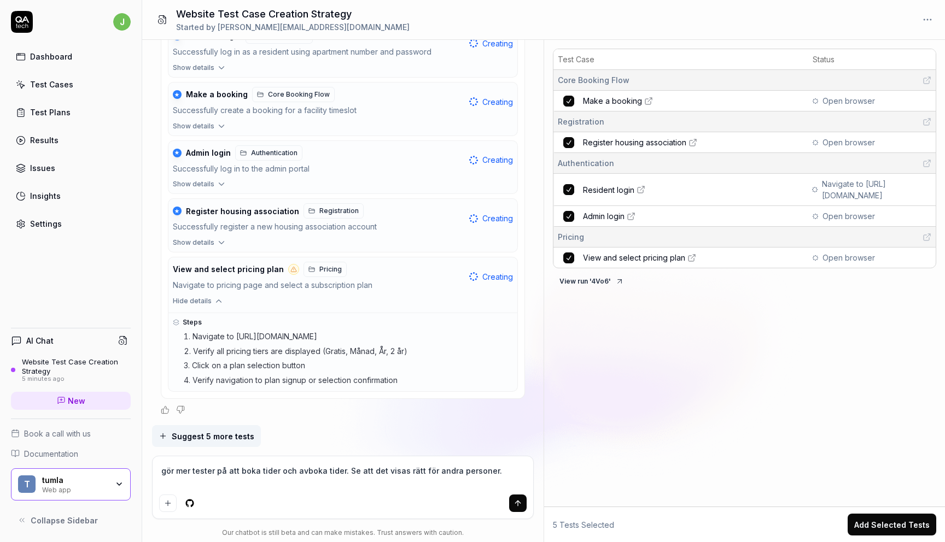
click at [518, 500] on icon "submit" at bounding box center [517, 503] width 9 height 9
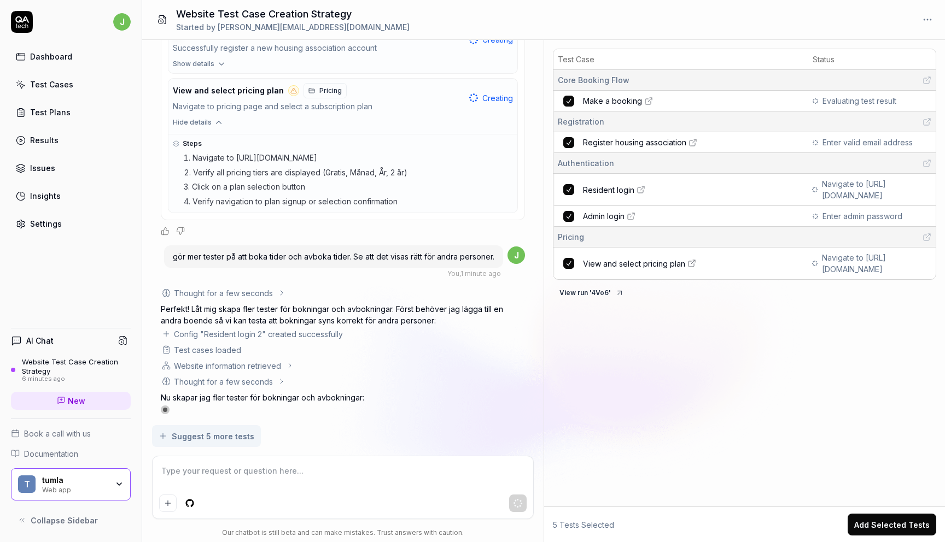
scroll to position [1469, 0]
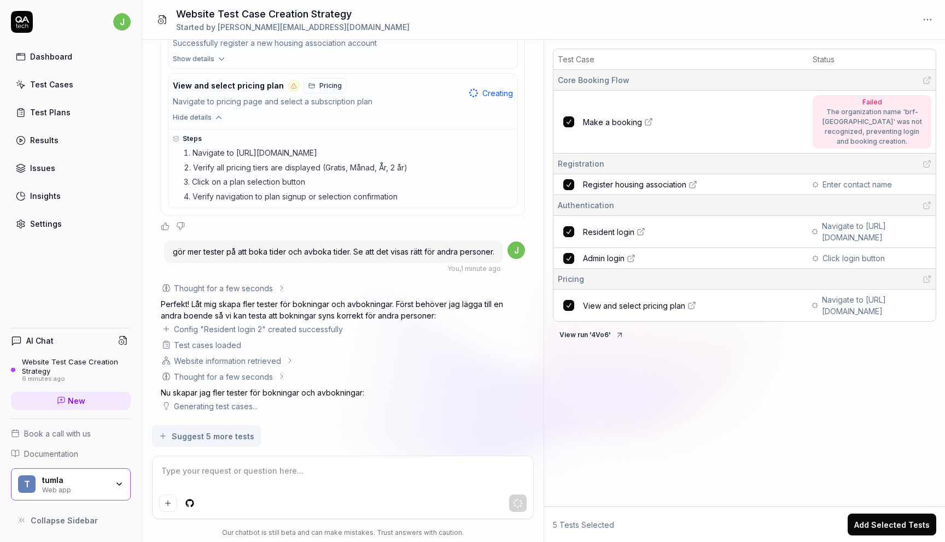
click at [610, 118] on span "Make a booking" at bounding box center [612, 121] width 59 height 11
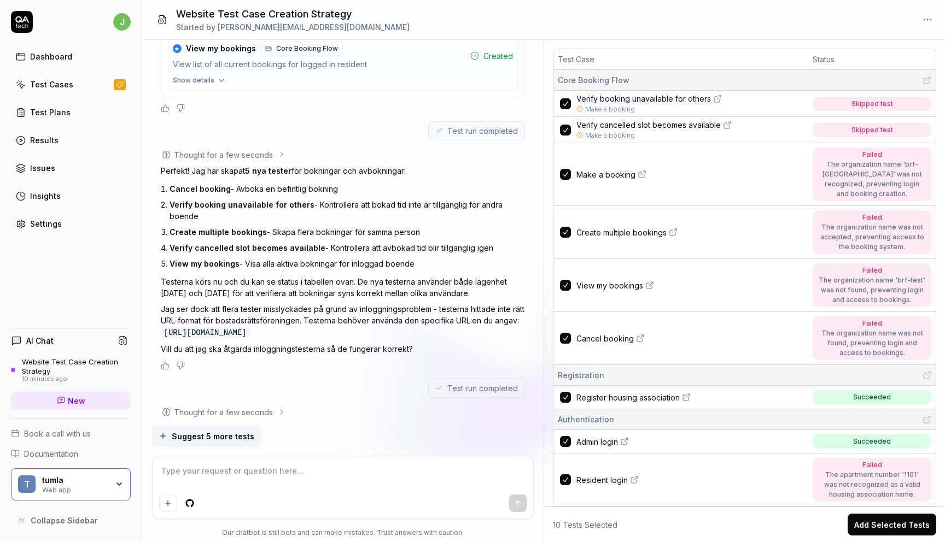
scroll to position [2237, 0]
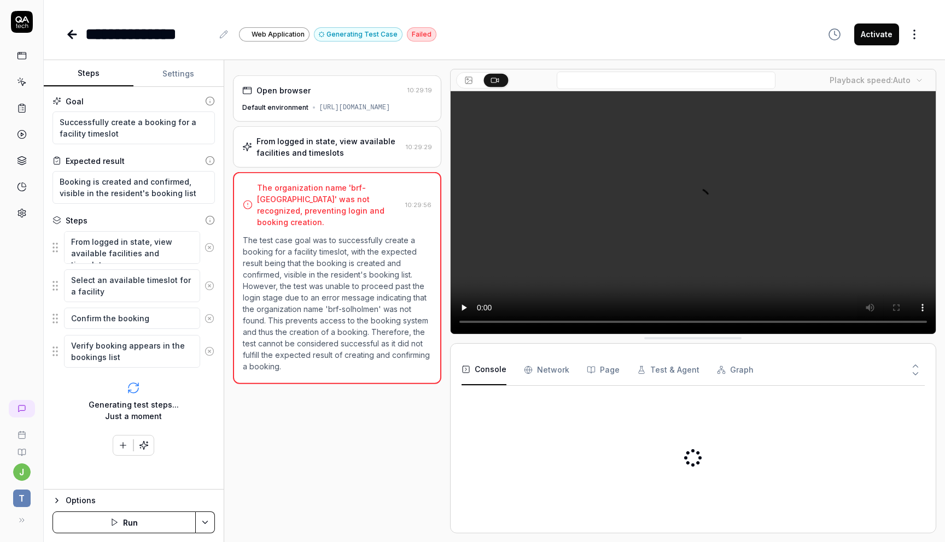
type textarea "*"
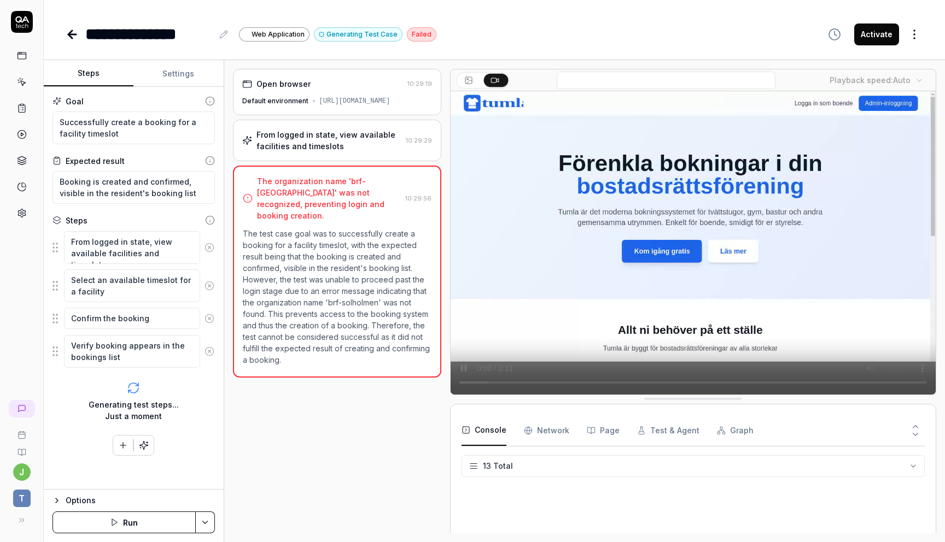
scroll to position [208, 0]
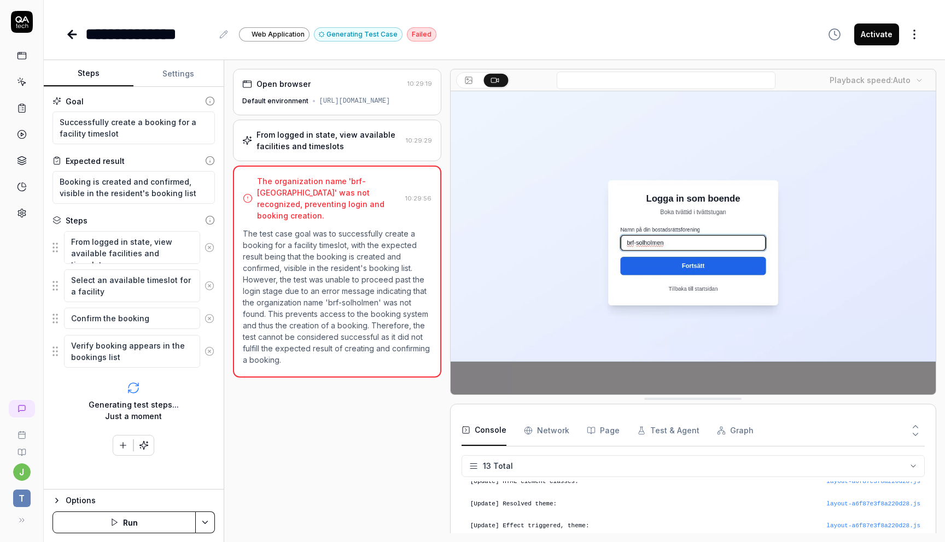
click at [311, 91] on div "Open browser 10:29:19 Default environment https://www.tumla.app" at bounding box center [337, 92] width 208 height 46
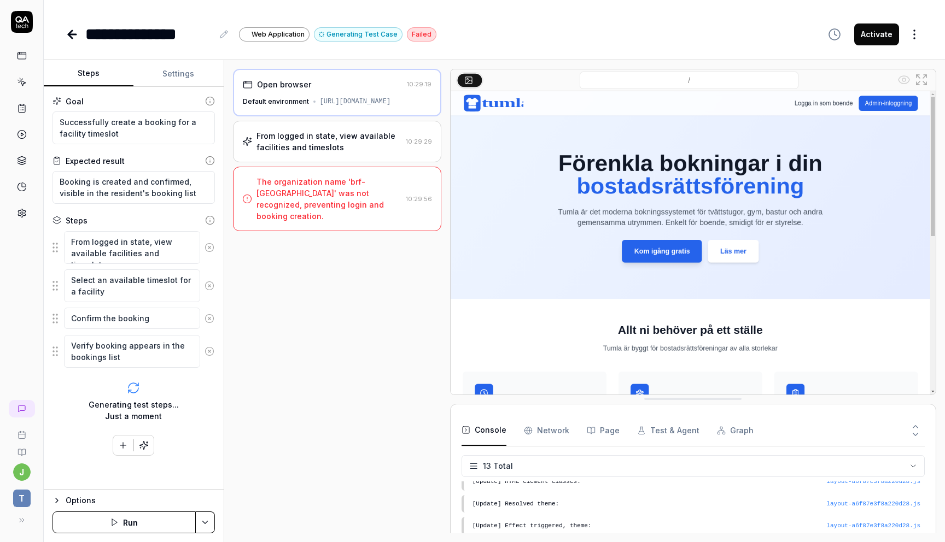
click at [317, 139] on div "From logged in state, view available facilities and timeslots" at bounding box center [328, 141] width 145 height 23
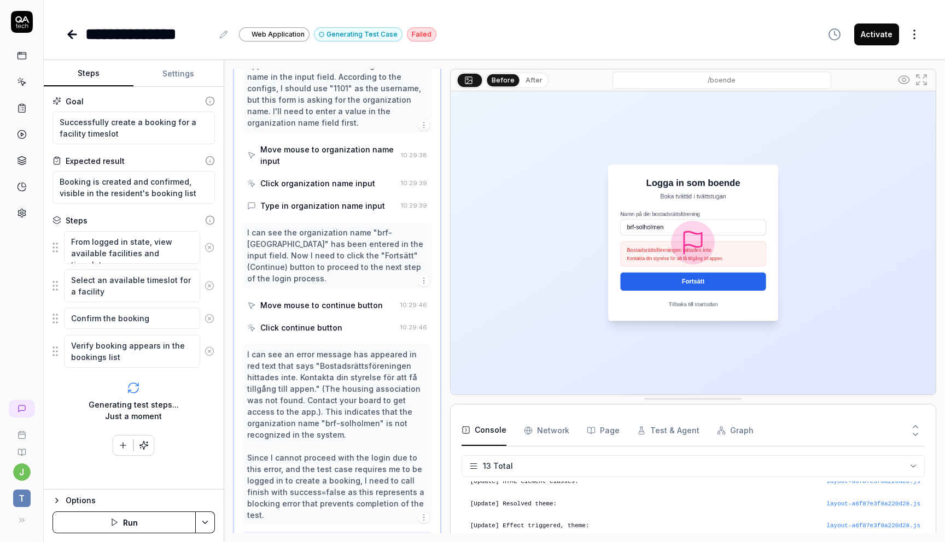
scroll to position [266, 0]
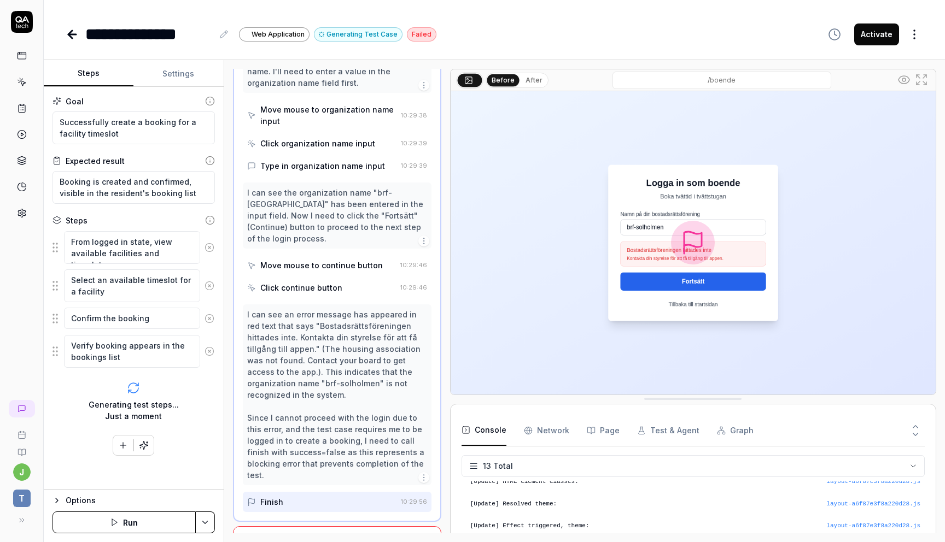
drag, startPoint x: 259, startPoint y: 495, endPoint x: 344, endPoint y: 517, distance: 88.6
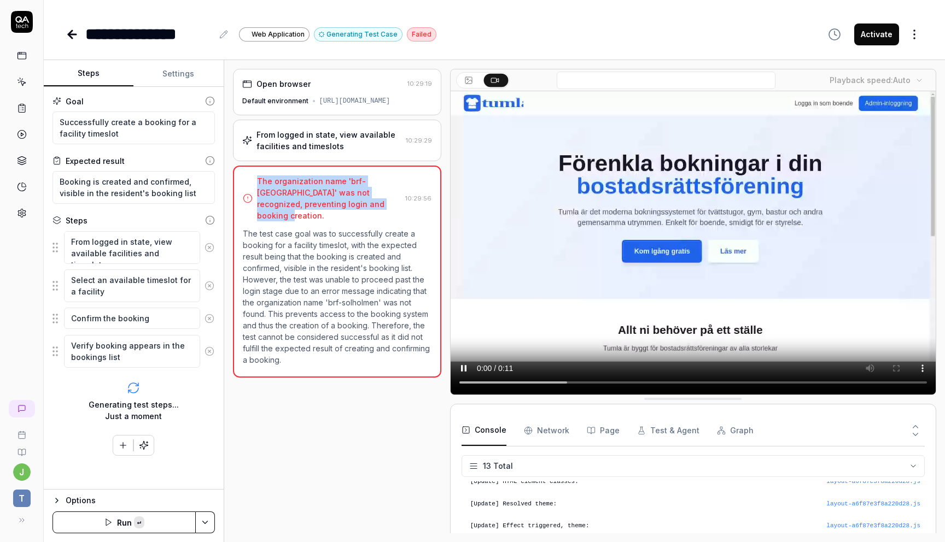
copy div "The organization name 'brf-[GEOGRAPHIC_DATA]' was not recognized, preventing lo…"
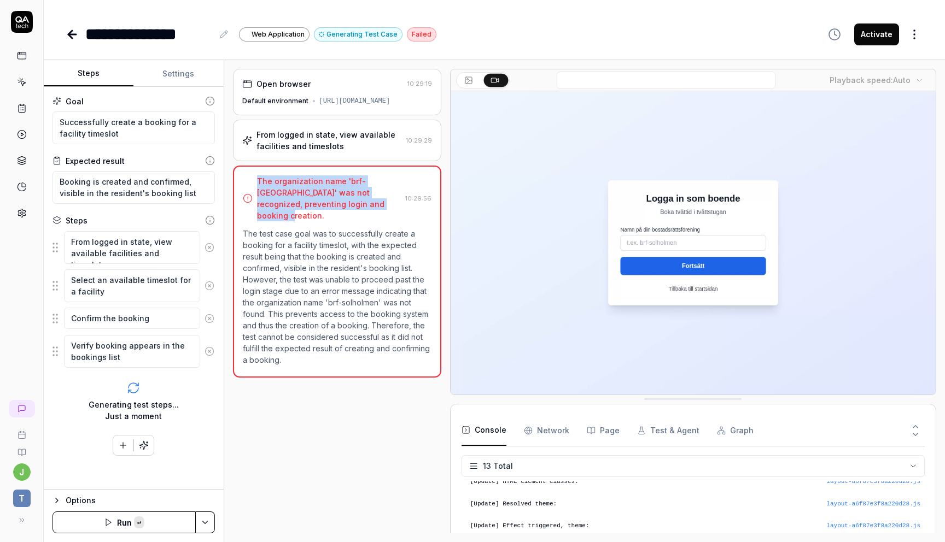
scroll to position [208, 0]
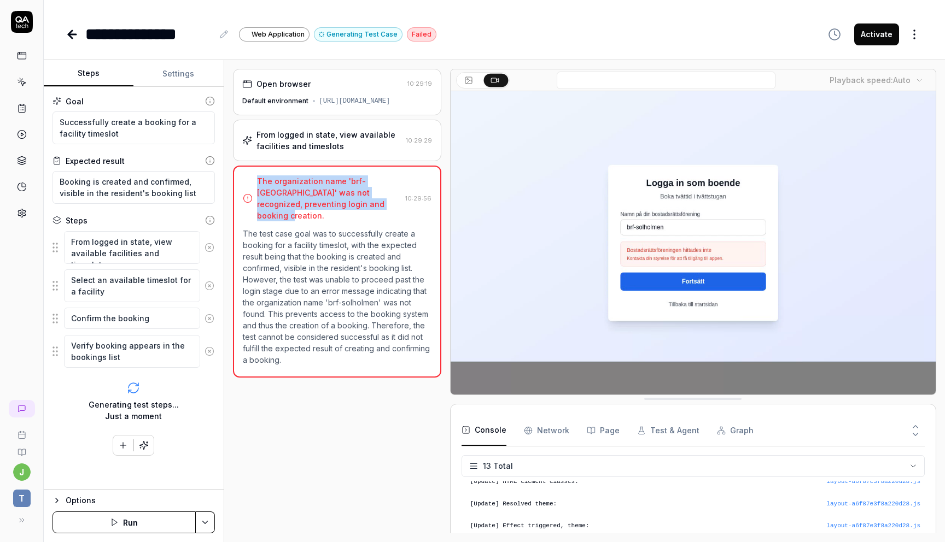
click at [335, 132] on div "From logged in state, view available facilities and timeslots" at bounding box center [328, 140] width 145 height 23
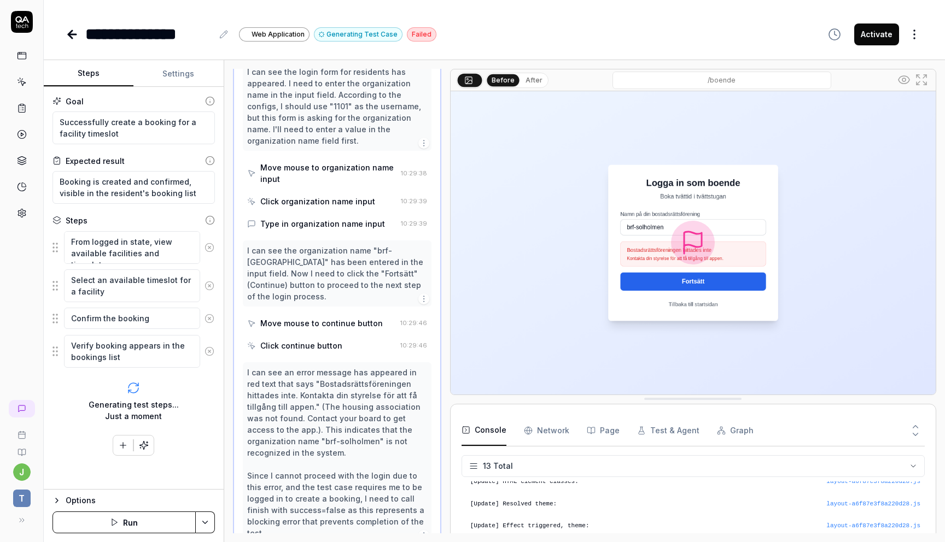
scroll to position [208, 0]
click at [68, 34] on icon at bounding box center [72, 34] width 8 height 0
